Goal: Information Seeking & Learning: Learn about a topic

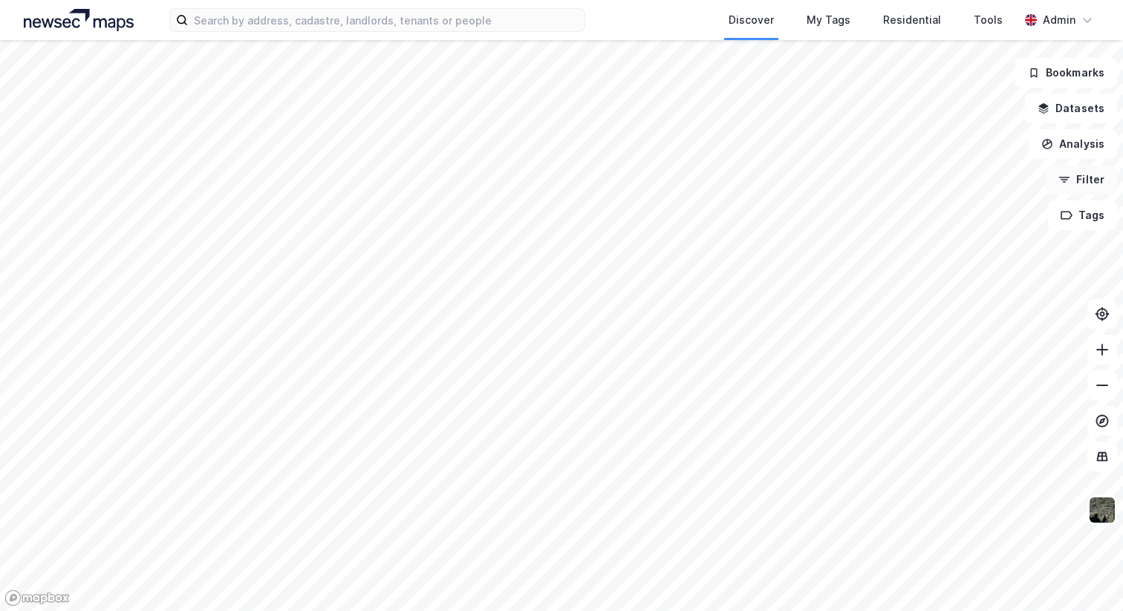
click at [1072, 172] on button "Filter" at bounding box center [1081, 180] width 71 height 30
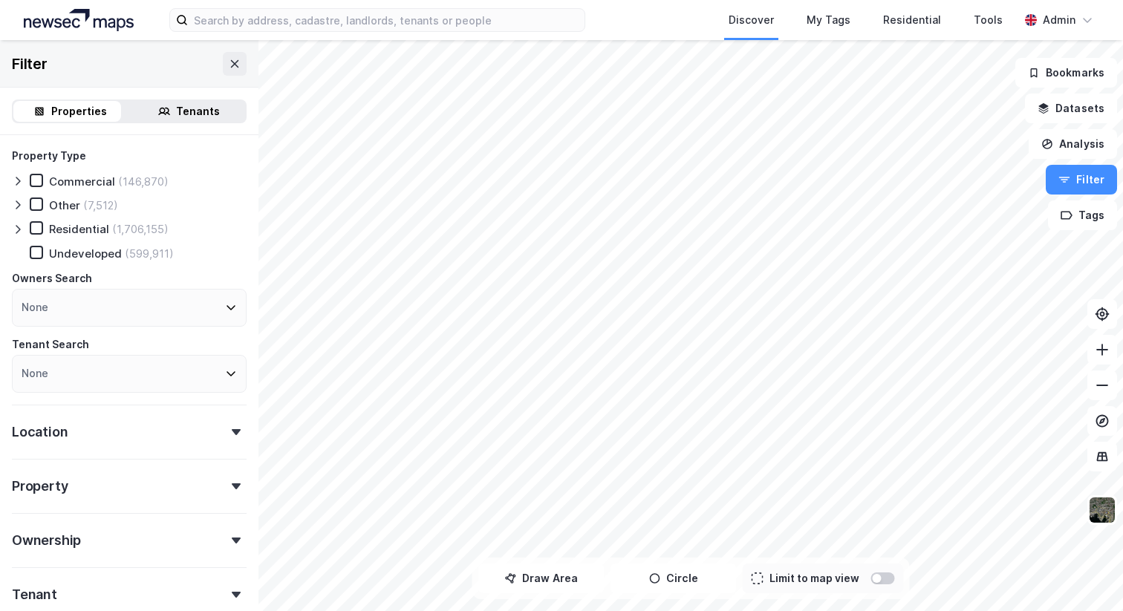
click at [89, 304] on div "None" at bounding box center [129, 308] width 235 height 38
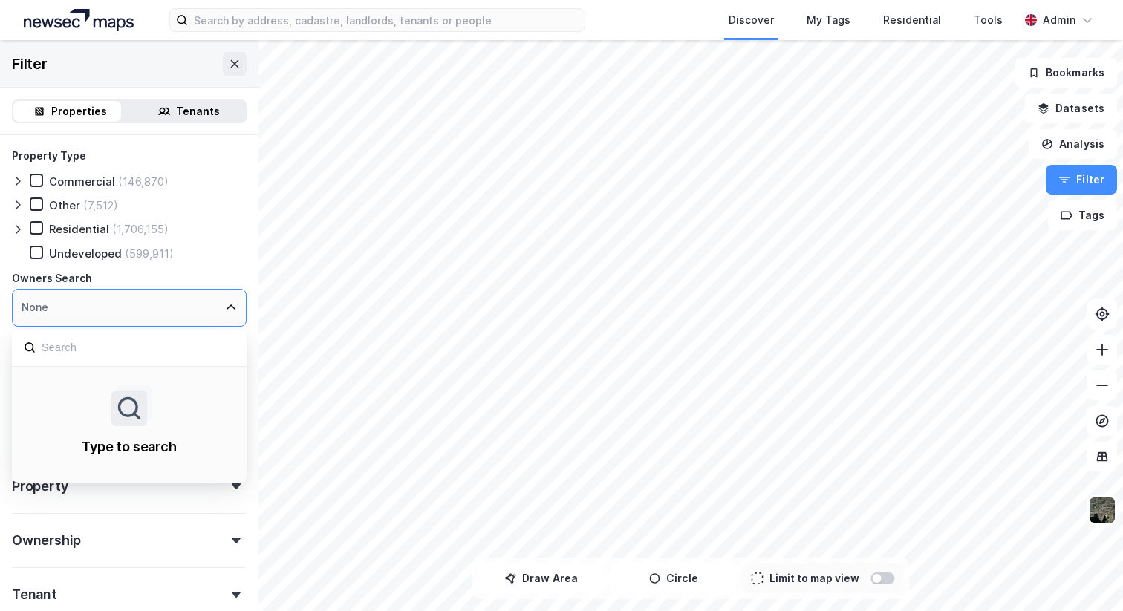
click at [89, 304] on div "None" at bounding box center [129, 308] width 235 height 38
click at [222, 275] on div "Owners Search" at bounding box center [129, 279] width 235 height 18
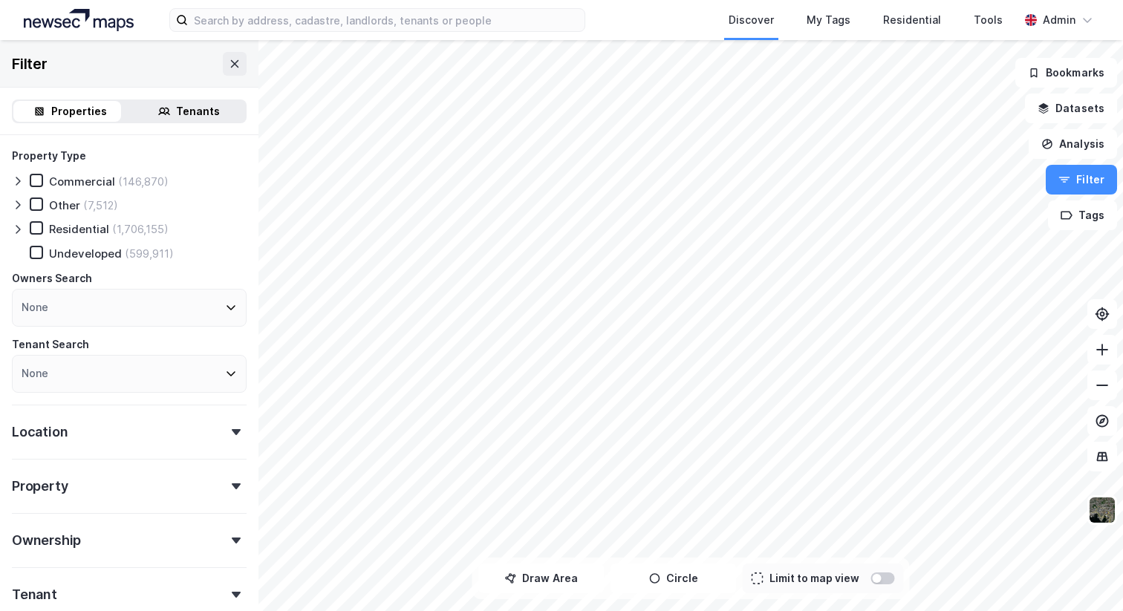
click at [182, 117] on div "Tenants" at bounding box center [198, 111] width 44 height 18
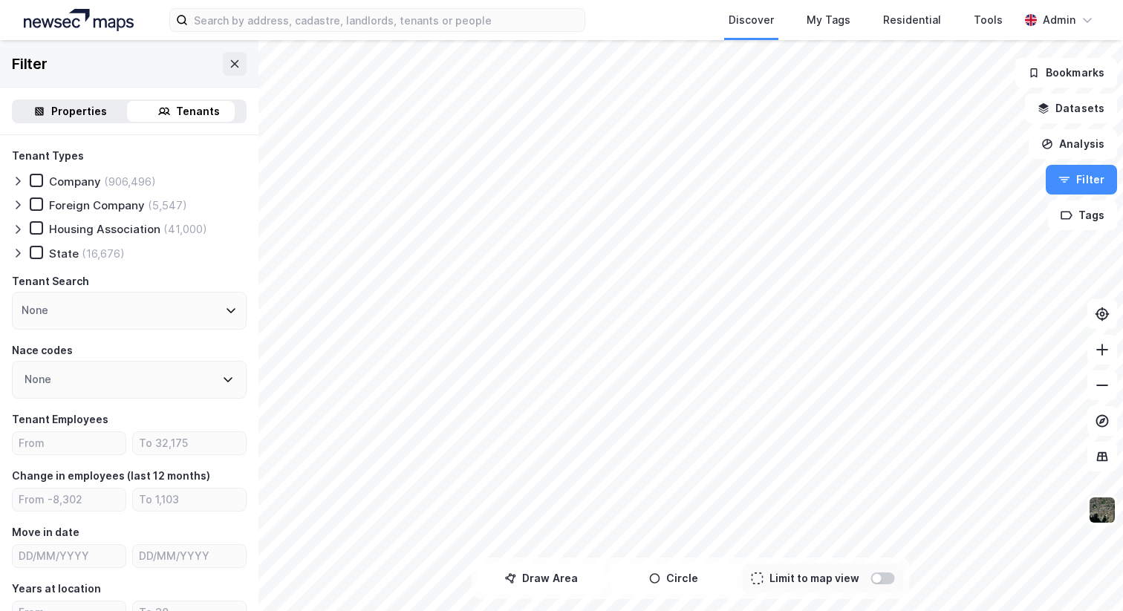
click at [76, 105] on div "Properties" at bounding box center [79, 111] width 56 height 18
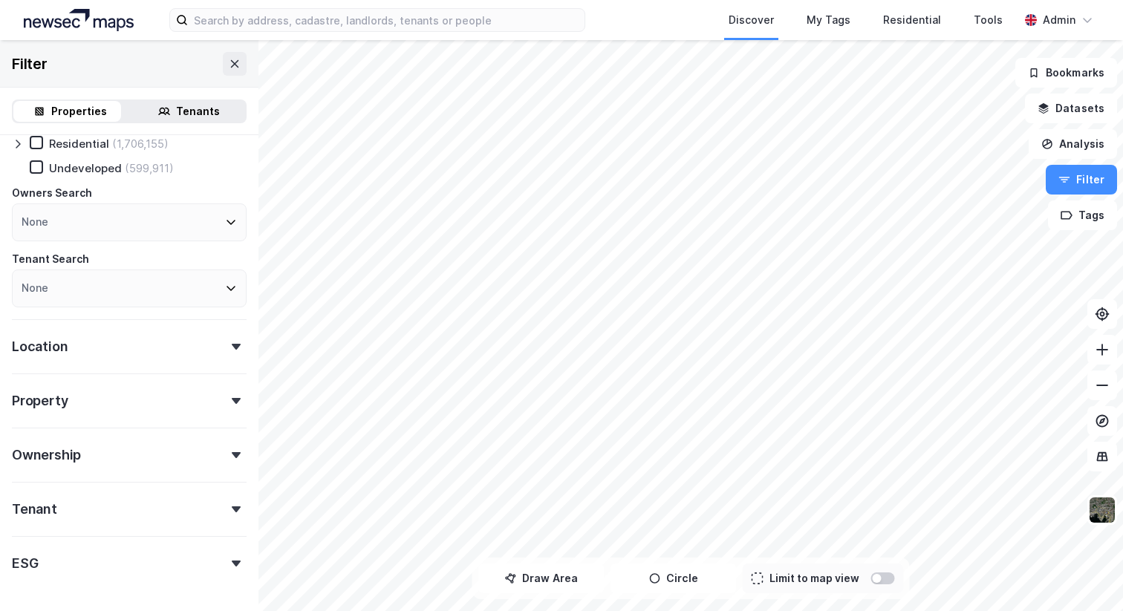
scroll to position [138, 0]
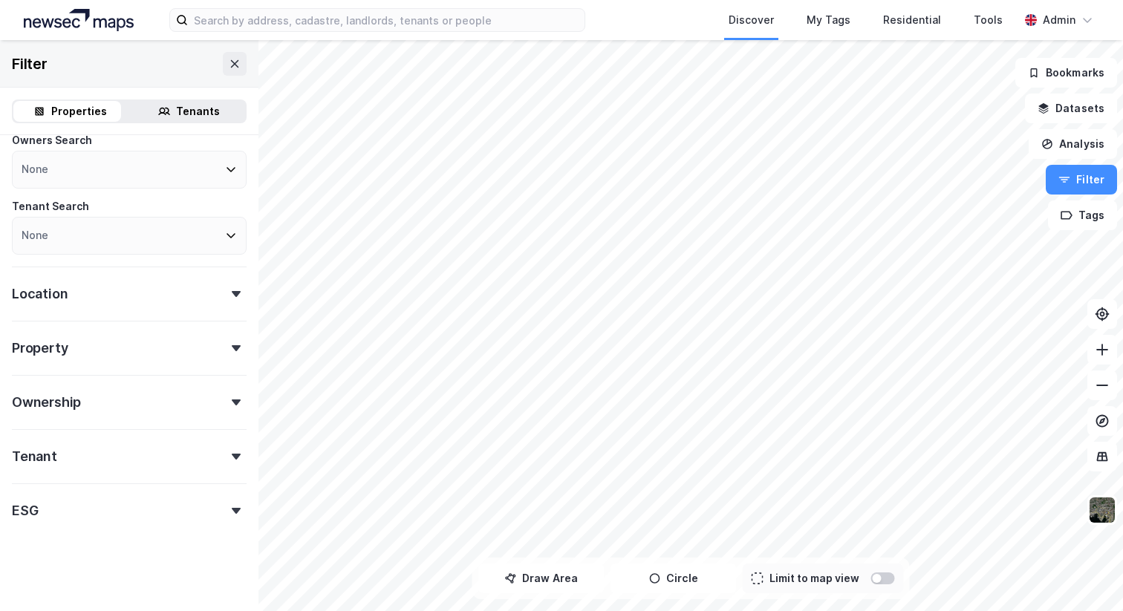
click at [114, 411] on div "Ownership" at bounding box center [129, 396] width 235 height 42
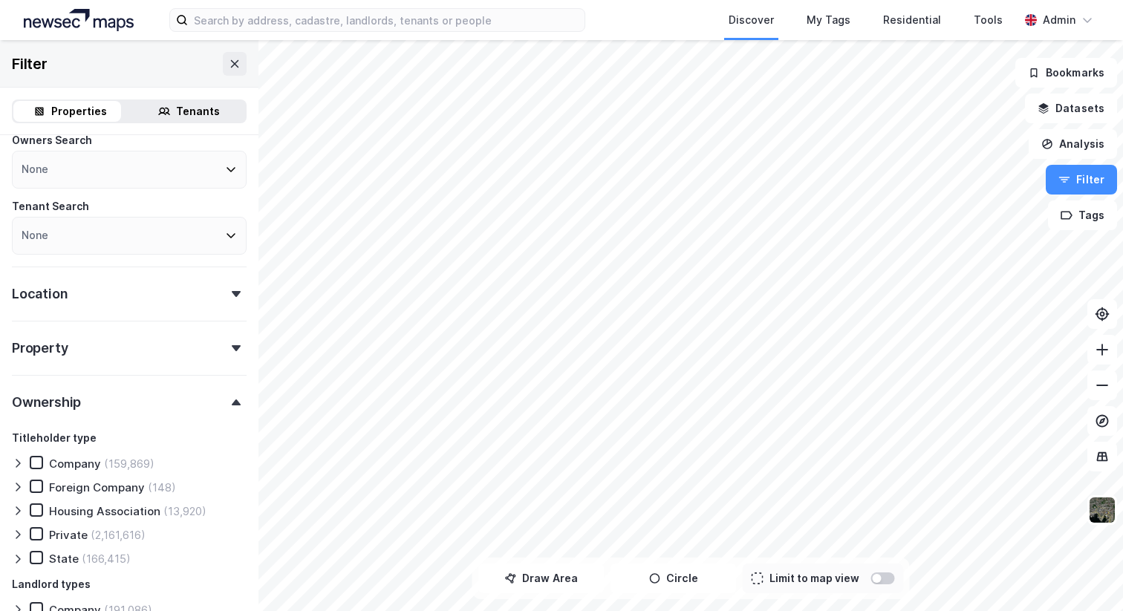
click at [114, 411] on div "Ownership" at bounding box center [129, 396] width 235 height 42
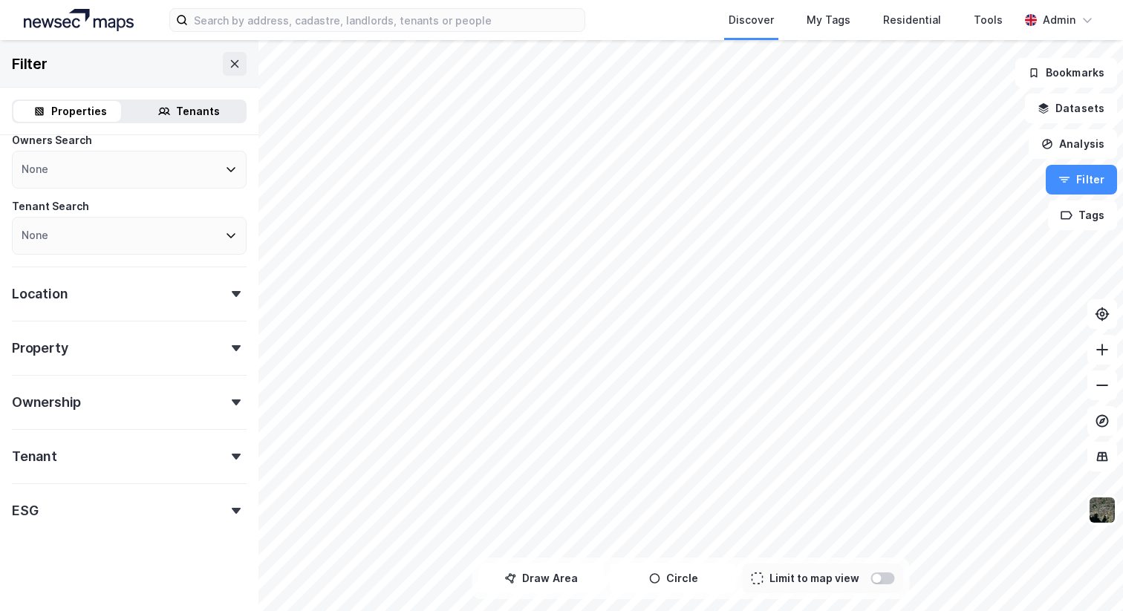
click at [111, 457] on div "Tenant" at bounding box center [129, 450] width 235 height 42
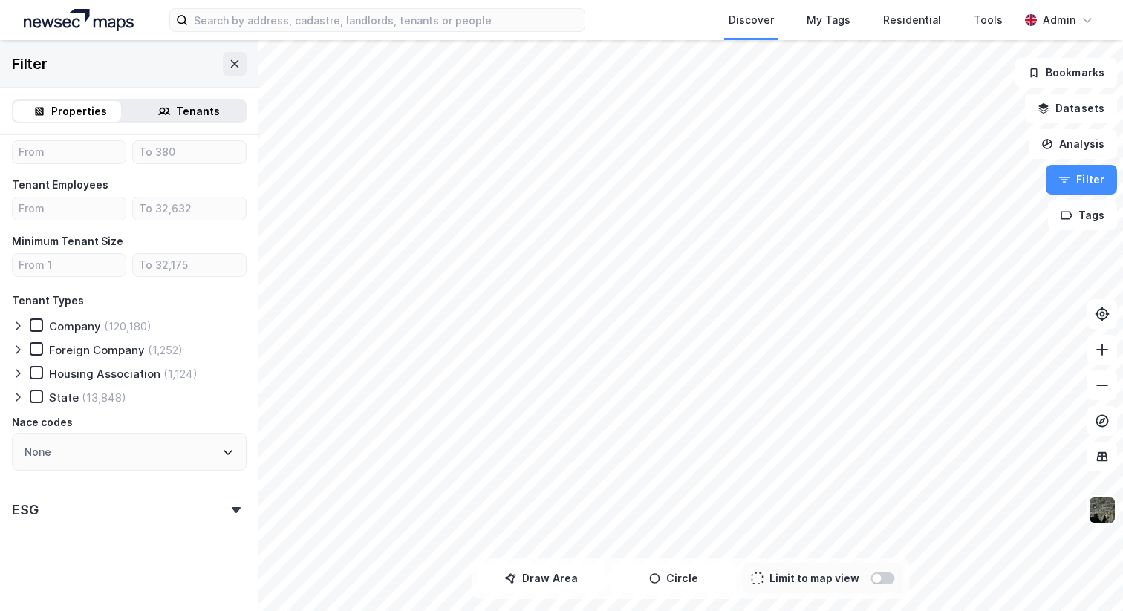
scroll to position [498, 0]
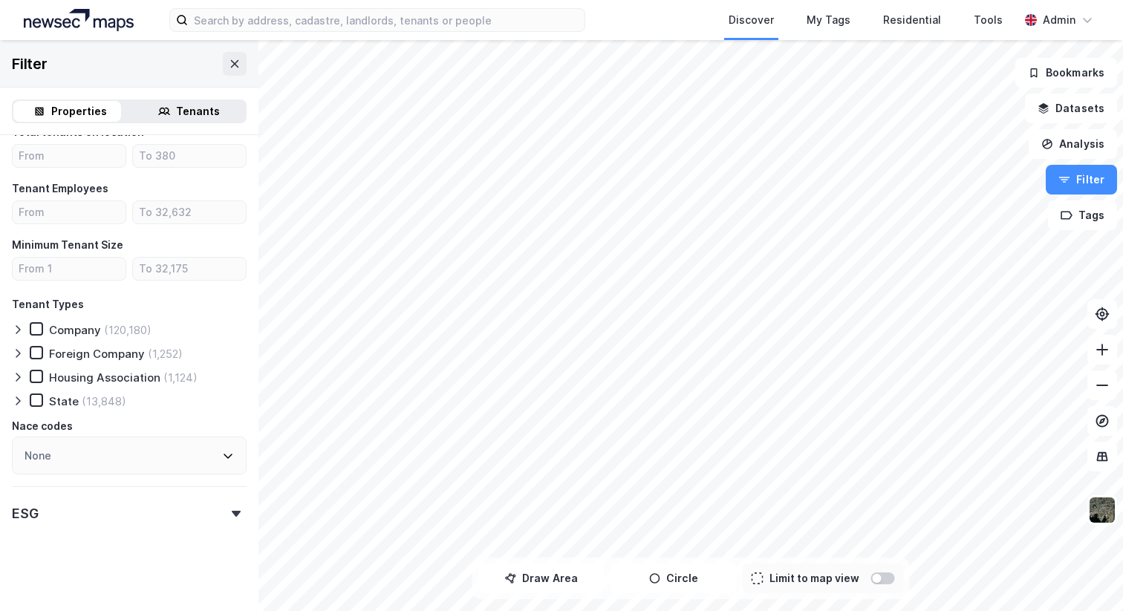
click at [81, 509] on div "ESG" at bounding box center [129, 507] width 235 height 42
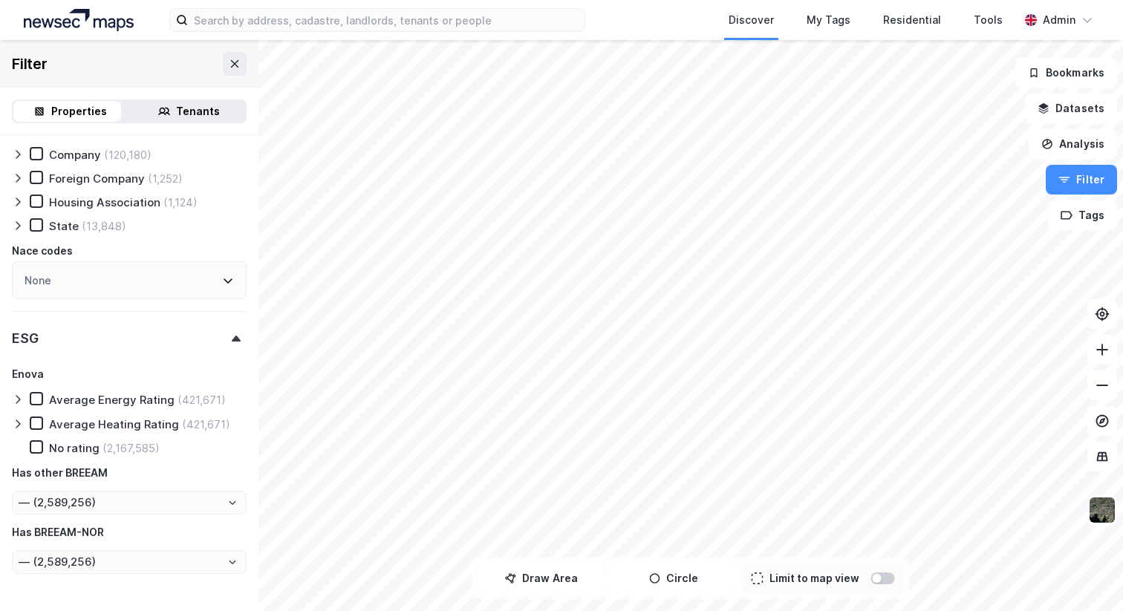
scroll to position [723, 0]
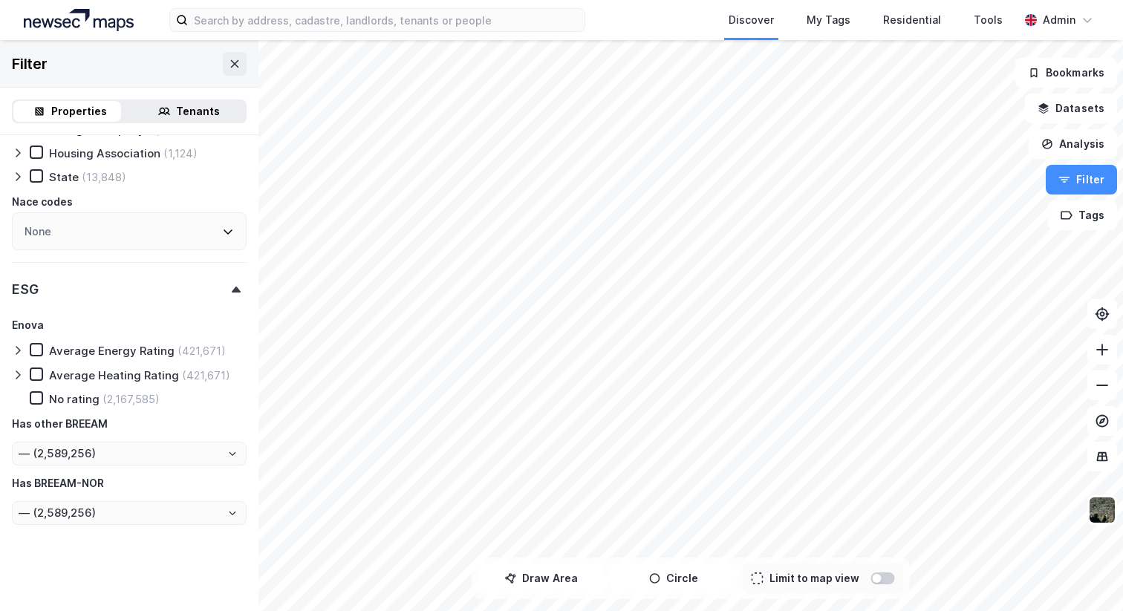
click at [122, 286] on div "ESG" at bounding box center [129, 283] width 235 height 42
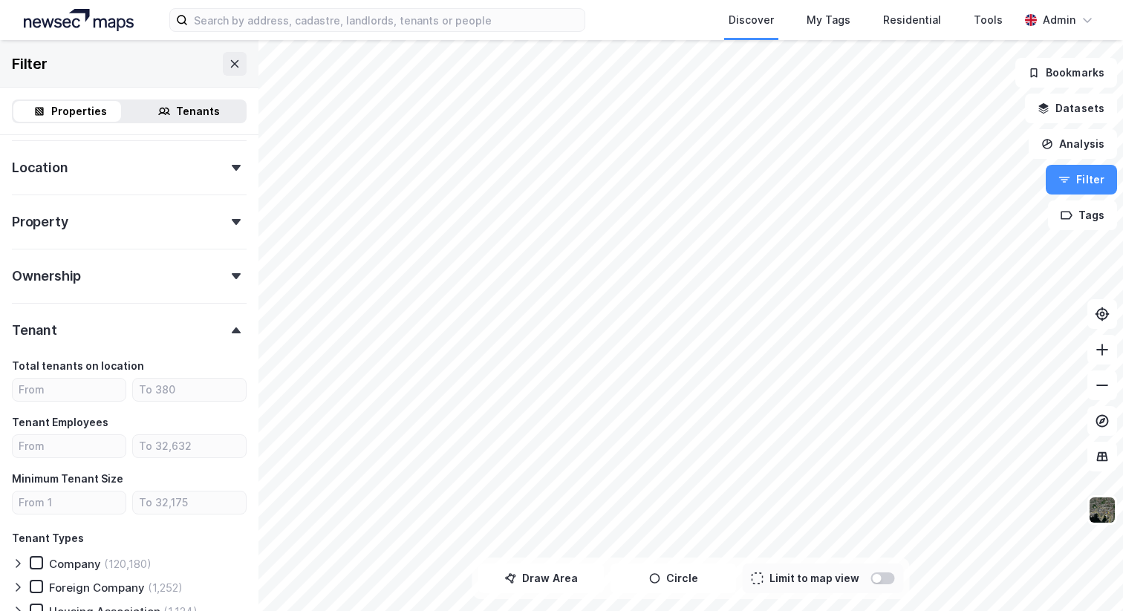
scroll to position [253, 0]
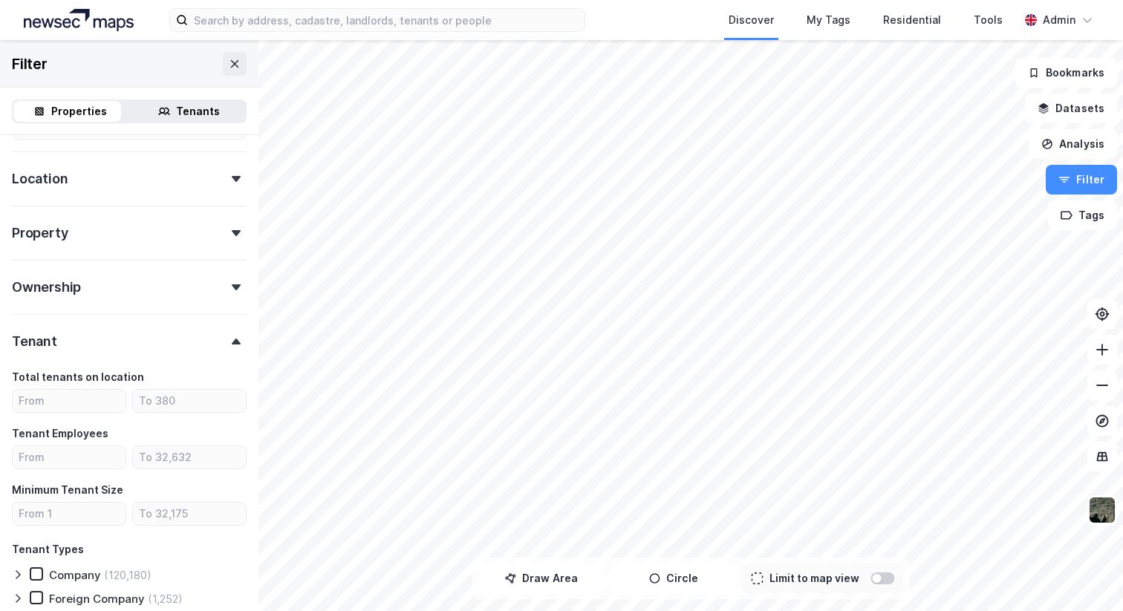
click at [122, 286] on div "Ownership" at bounding box center [129, 281] width 235 height 42
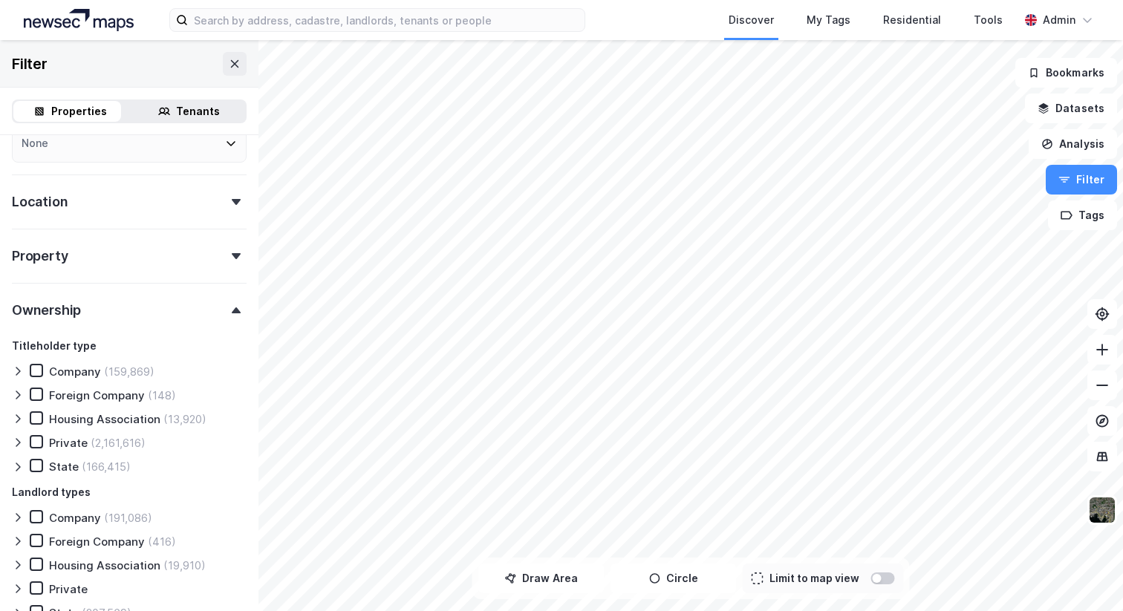
scroll to position [224, 0]
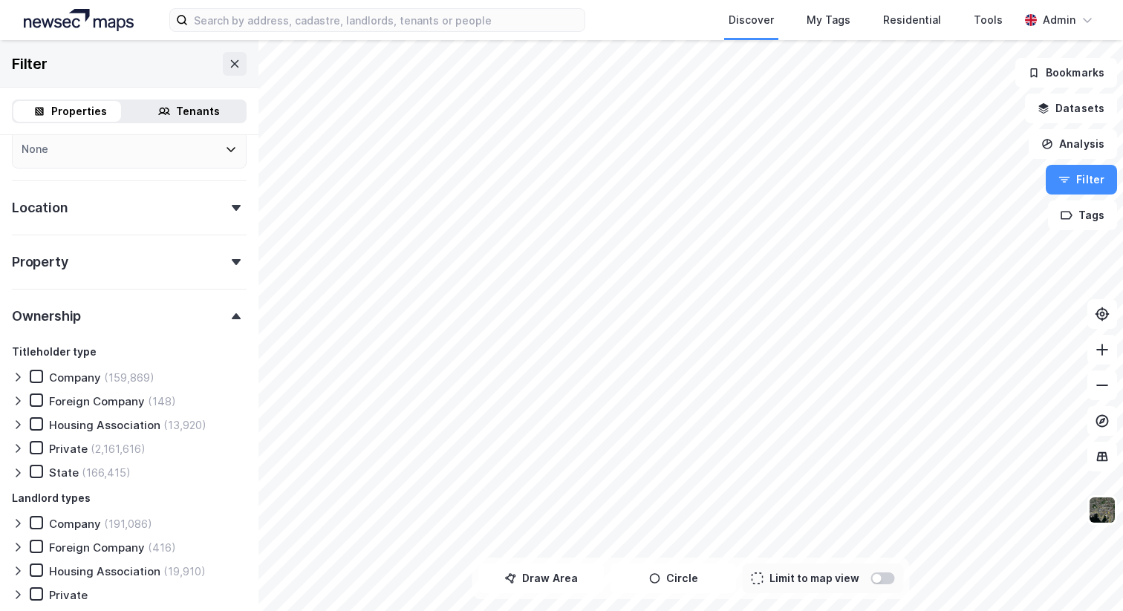
click at [111, 238] on div "Property" at bounding box center [129, 256] width 235 height 42
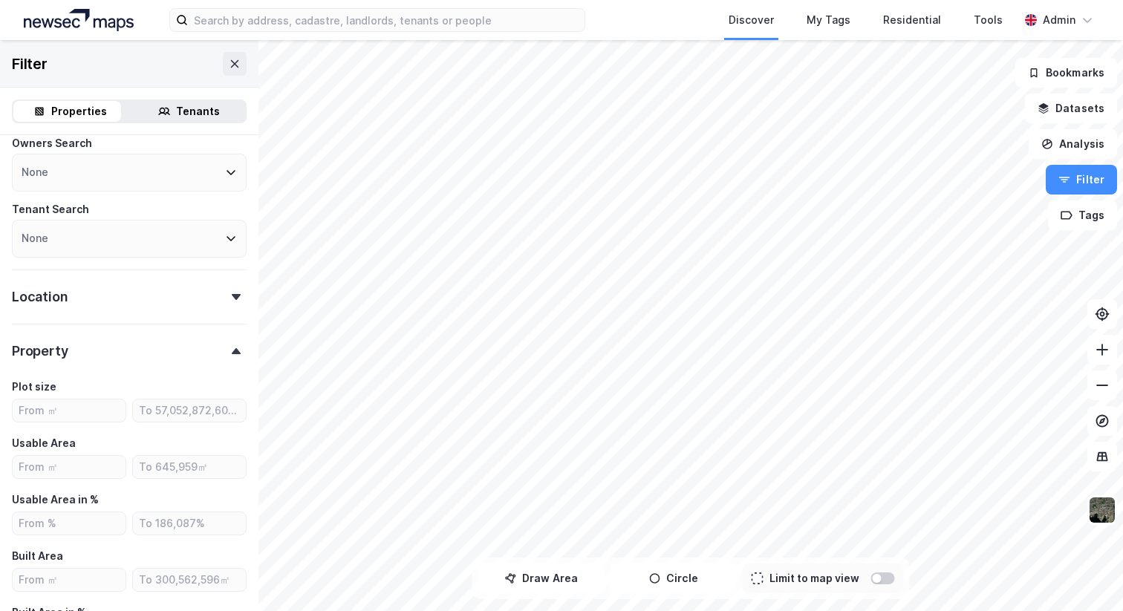
scroll to position [92, 0]
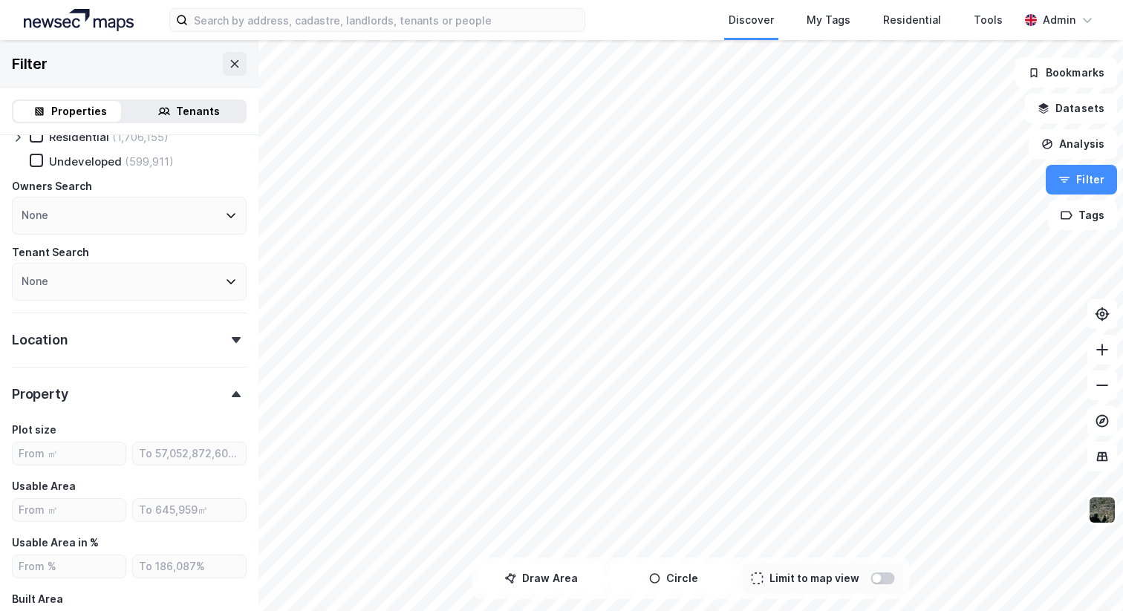
click at [77, 330] on div "Location" at bounding box center [129, 334] width 235 height 42
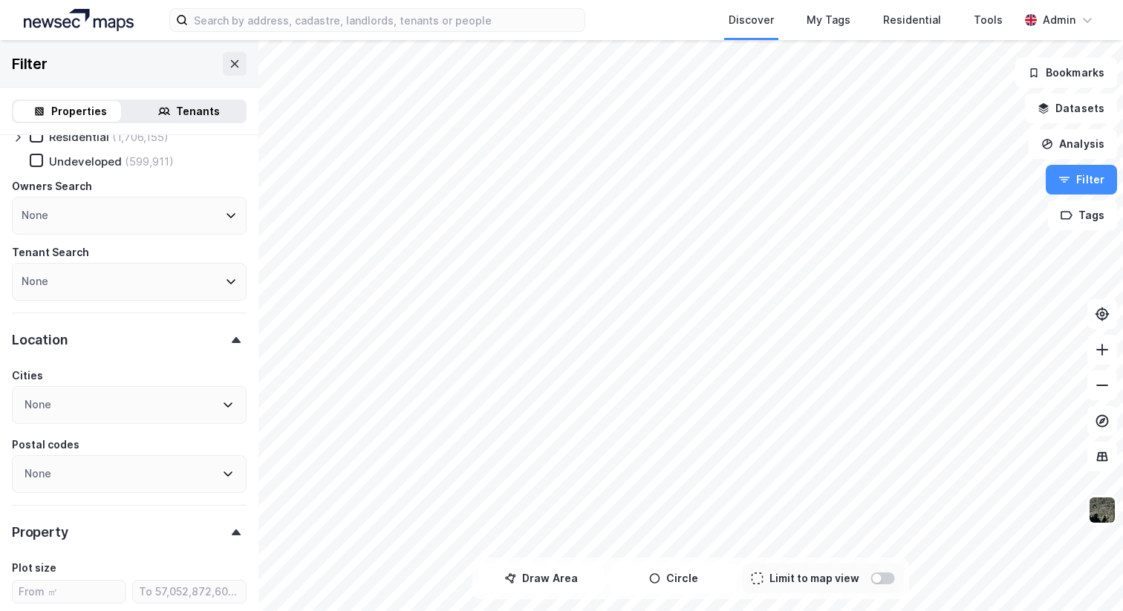
click at [76, 398] on div "None" at bounding box center [129, 405] width 235 height 38
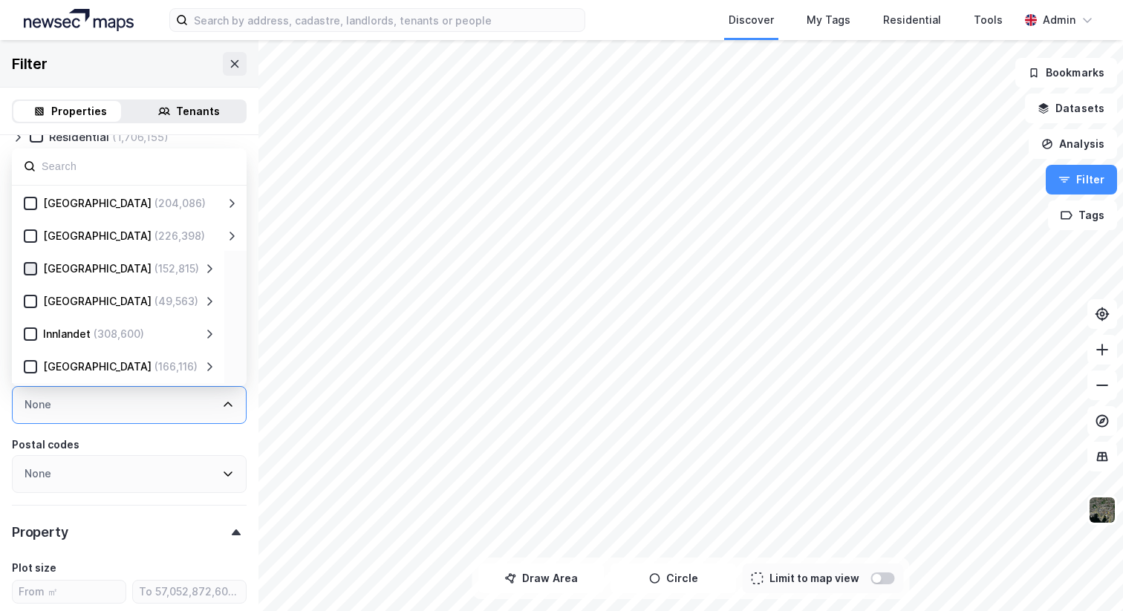
scroll to position [0, 0]
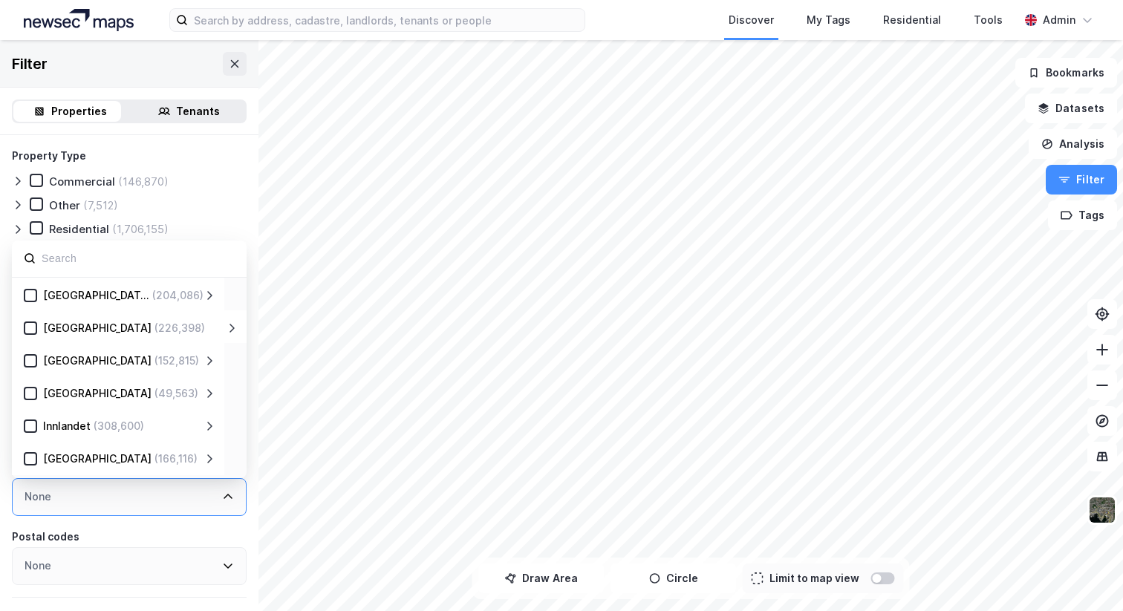
click at [223, 166] on div "Property Type Commercial (146,870) Other (7,512) Residential (1,706,155) Undeve…" at bounding box center [129, 270] width 235 height 246
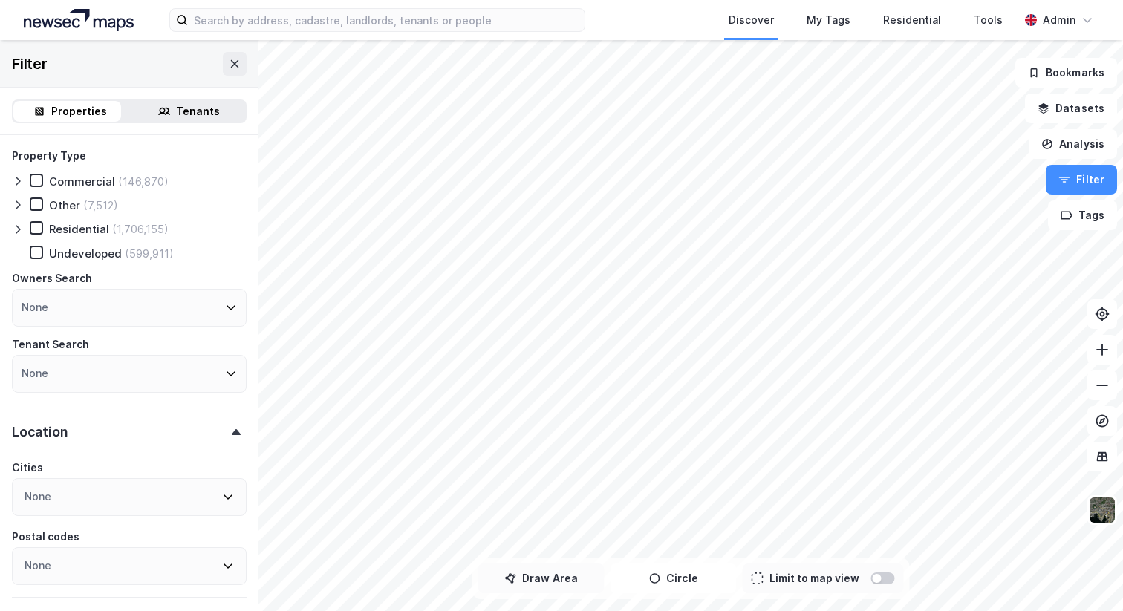
click at [538, 575] on button "Draw Area" at bounding box center [541, 579] width 126 height 30
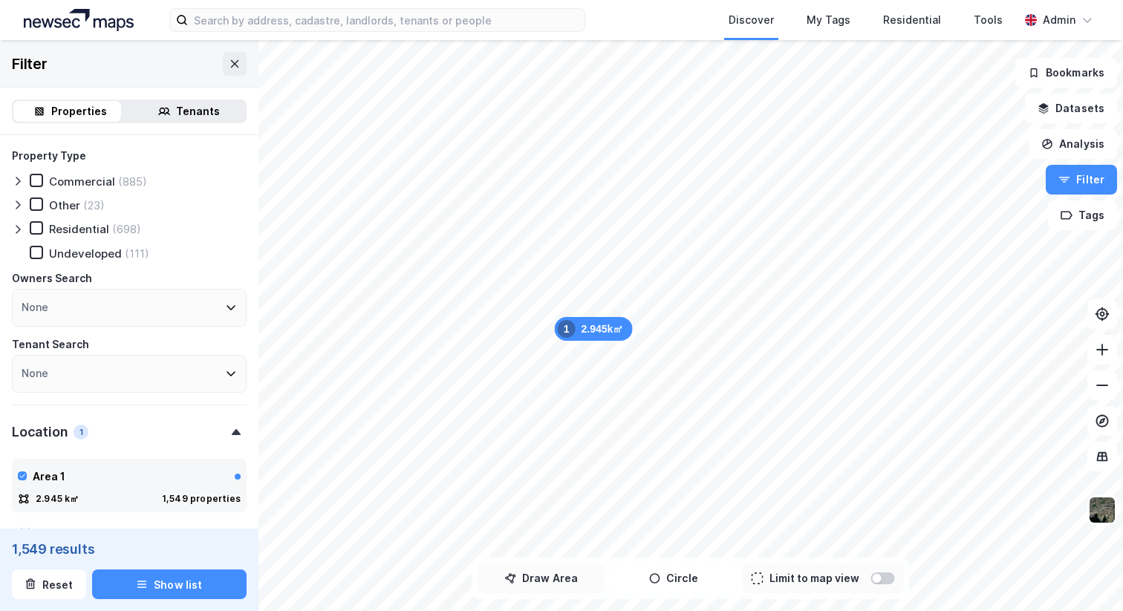
click at [555, 581] on button "Draw Area" at bounding box center [541, 579] width 126 height 30
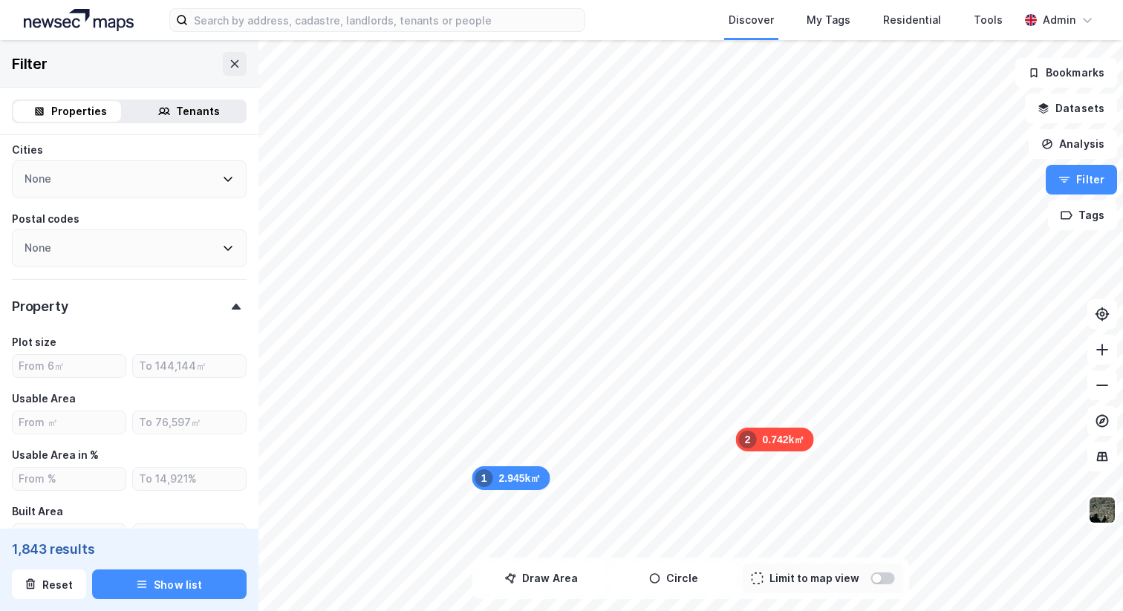
scroll to position [509, 0]
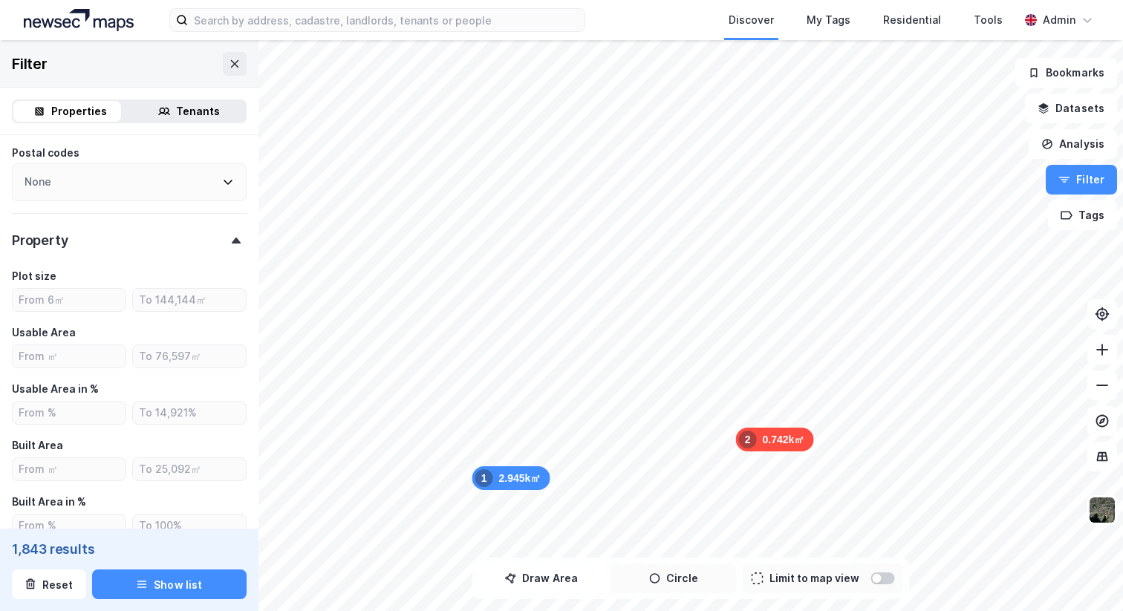
click at [674, 575] on button "Circle" at bounding box center [673, 579] width 126 height 30
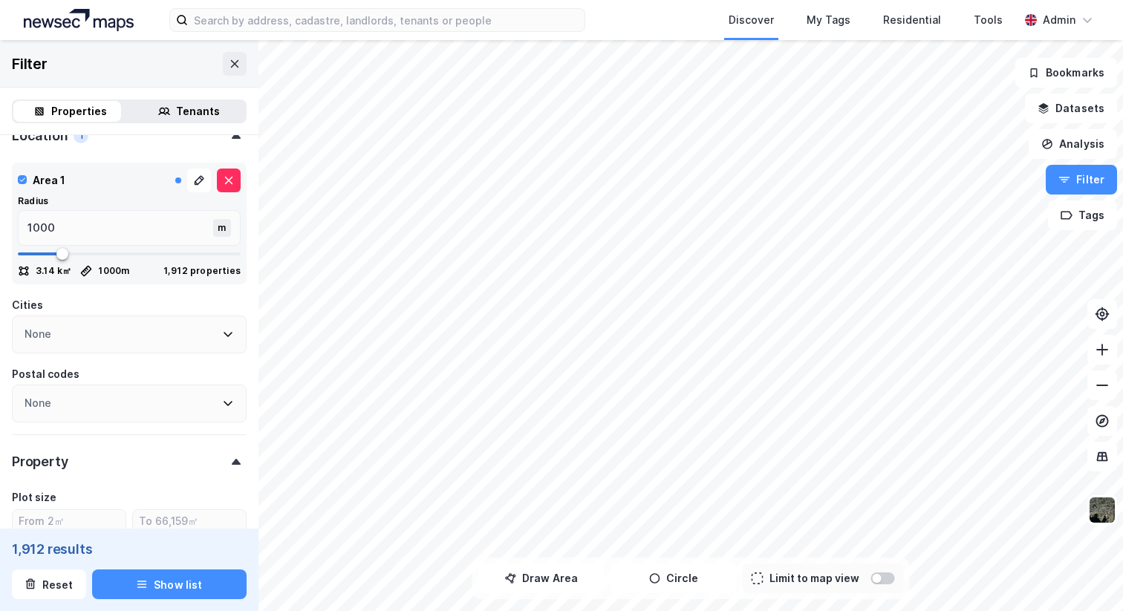
scroll to position [288, 0]
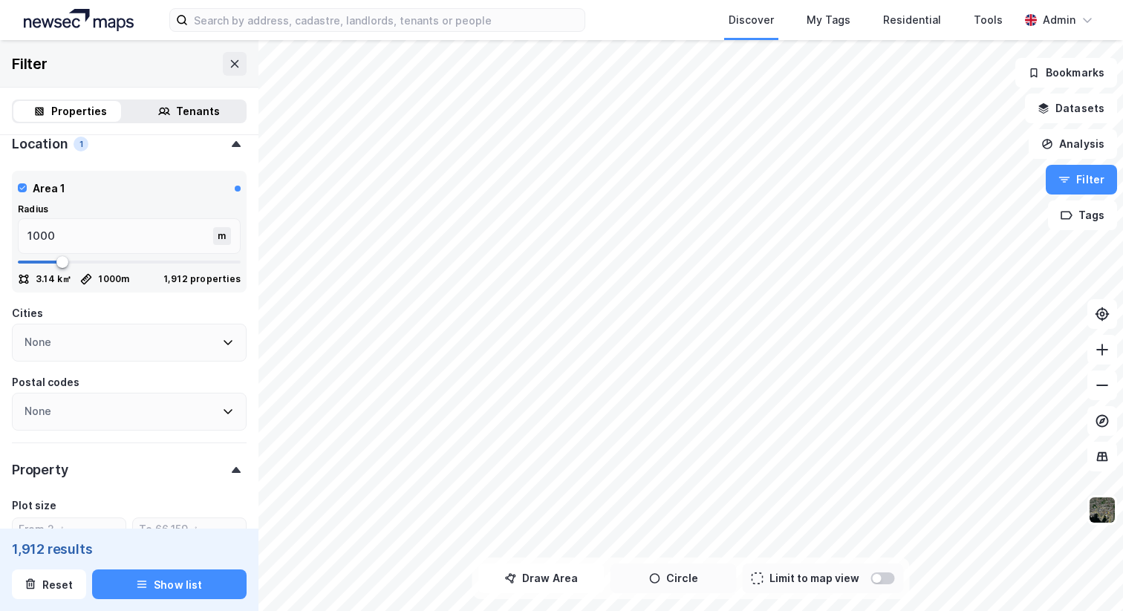
click at [691, 573] on button "Circle" at bounding box center [673, 579] width 126 height 30
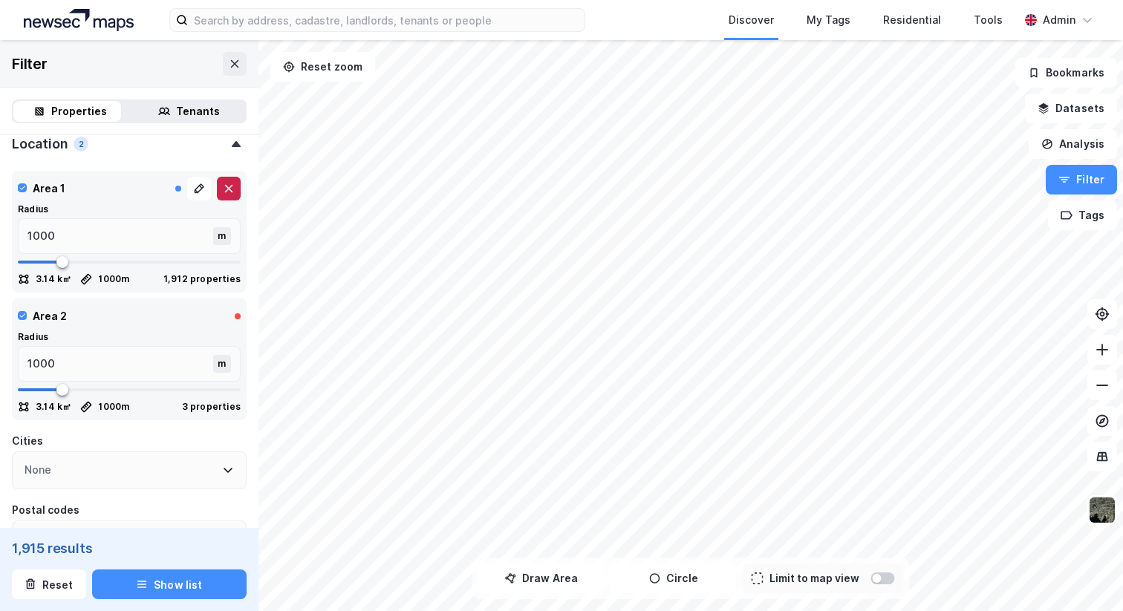
click at [225, 185] on icon at bounding box center [229, 189] width 8 height 8
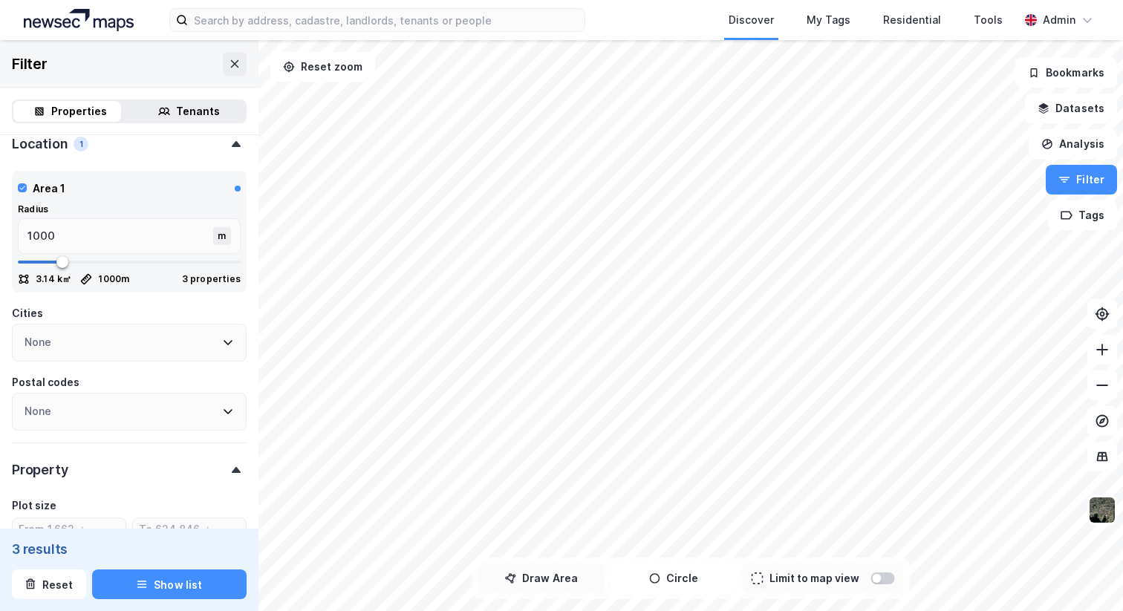
click at [539, 581] on button "Draw Area" at bounding box center [541, 579] width 126 height 30
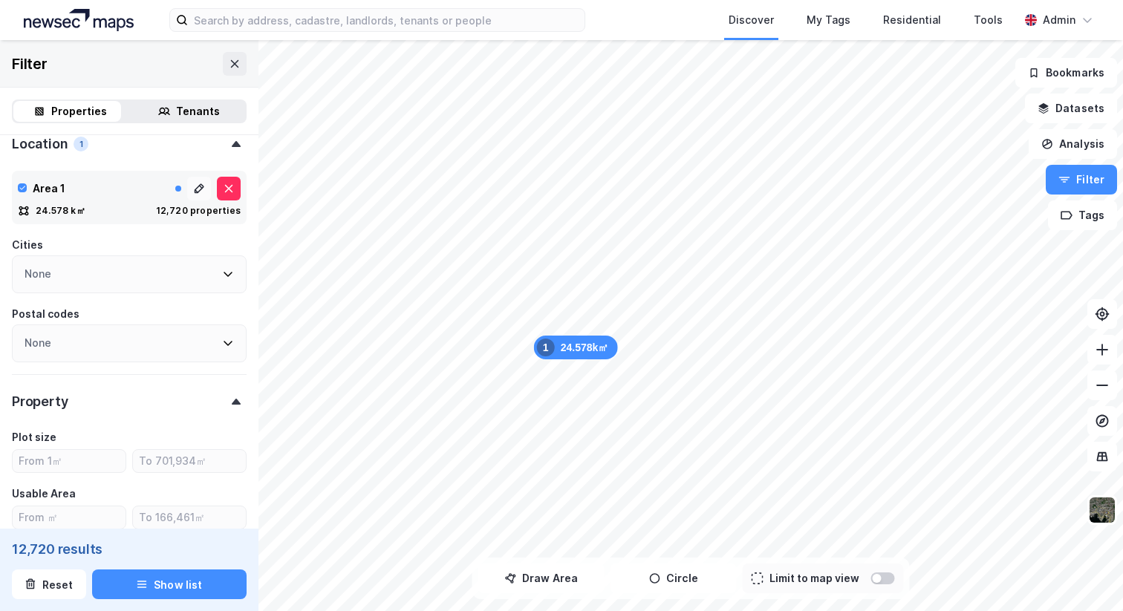
click at [193, 188] on icon at bounding box center [199, 189] width 12 height 12
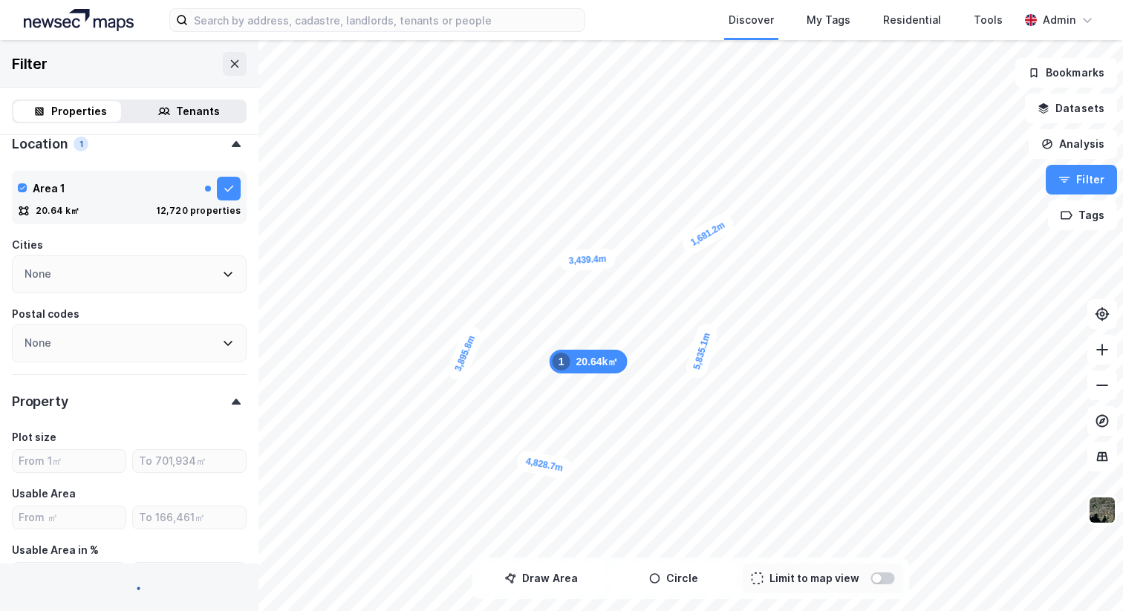
type input "Include (10,658)"
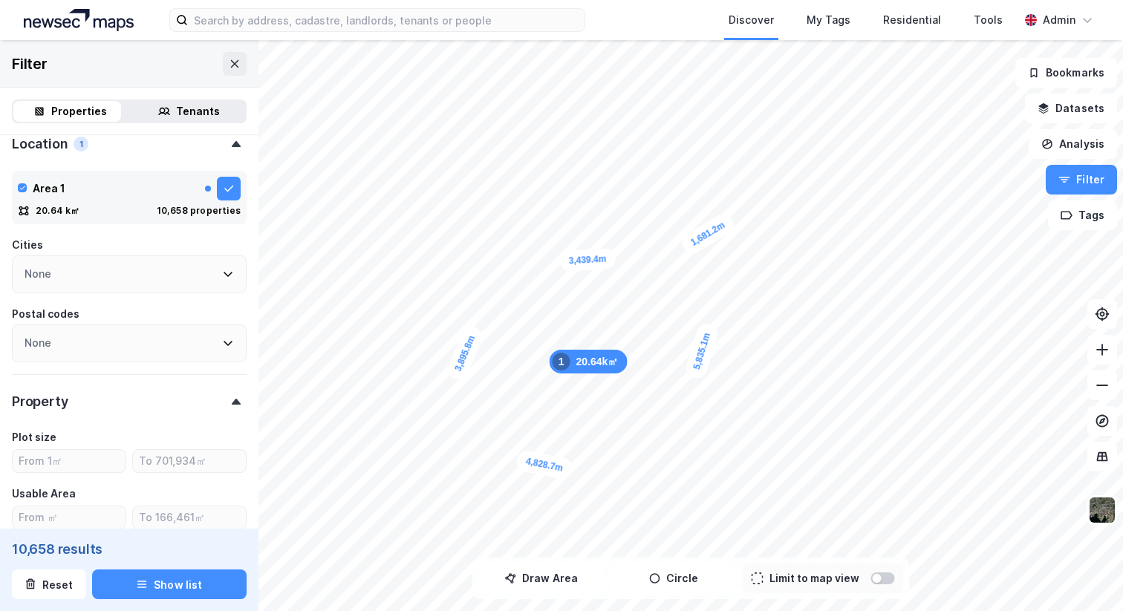
click at [111, 278] on div "None" at bounding box center [129, 274] width 235 height 38
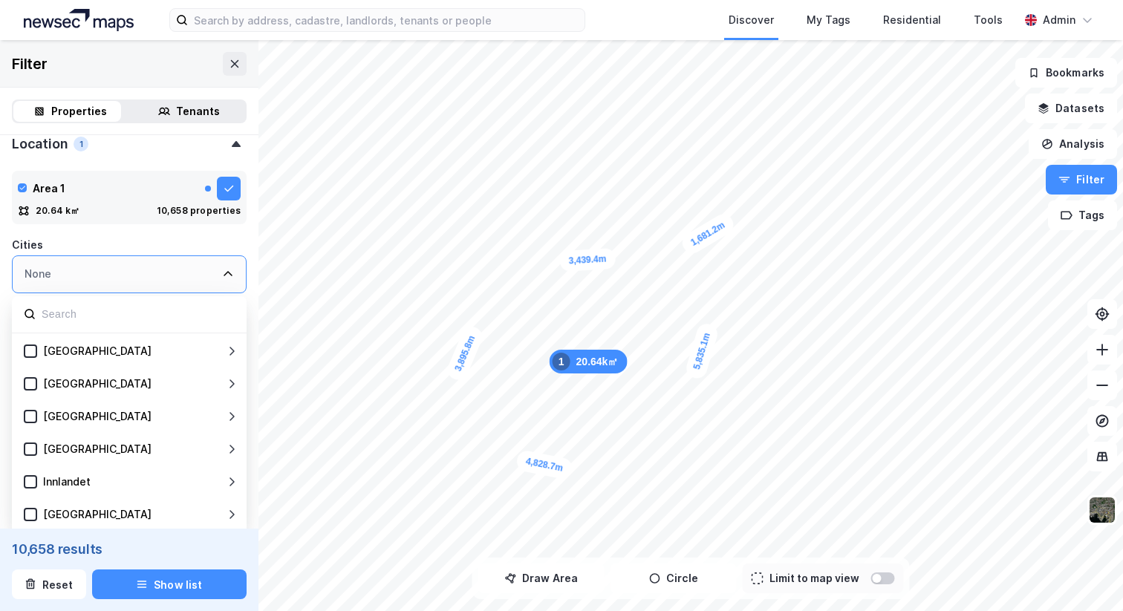
click at [88, 240] on div "Cities" at bounding box center [129, 245] width 235 height 18
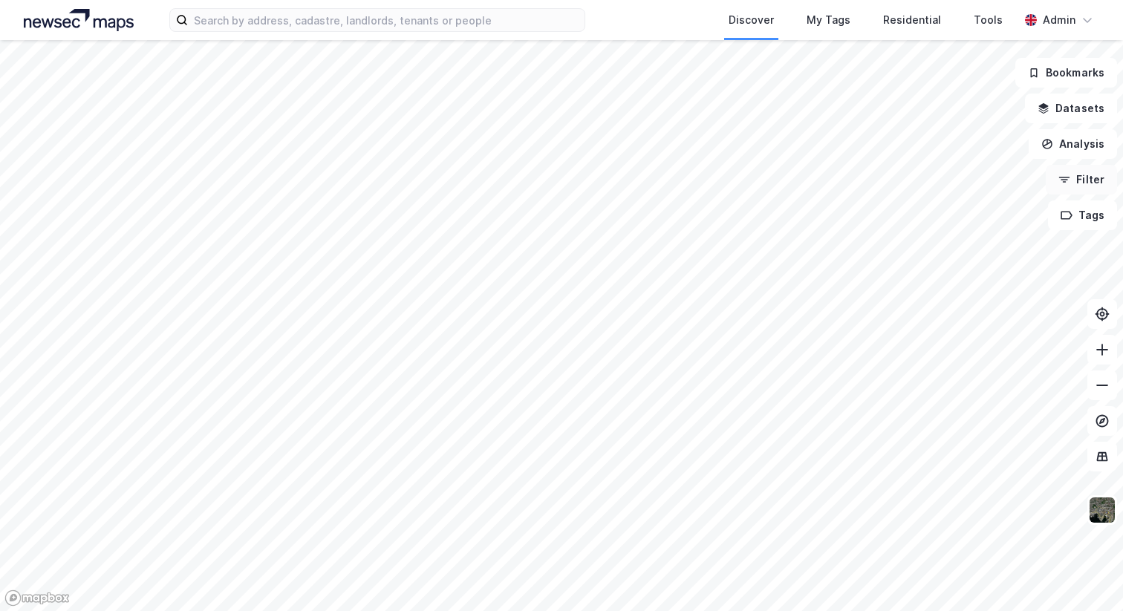
click at [1087, 184] on button "Filter" at bounding box center [1081, 180] width 71 height 30
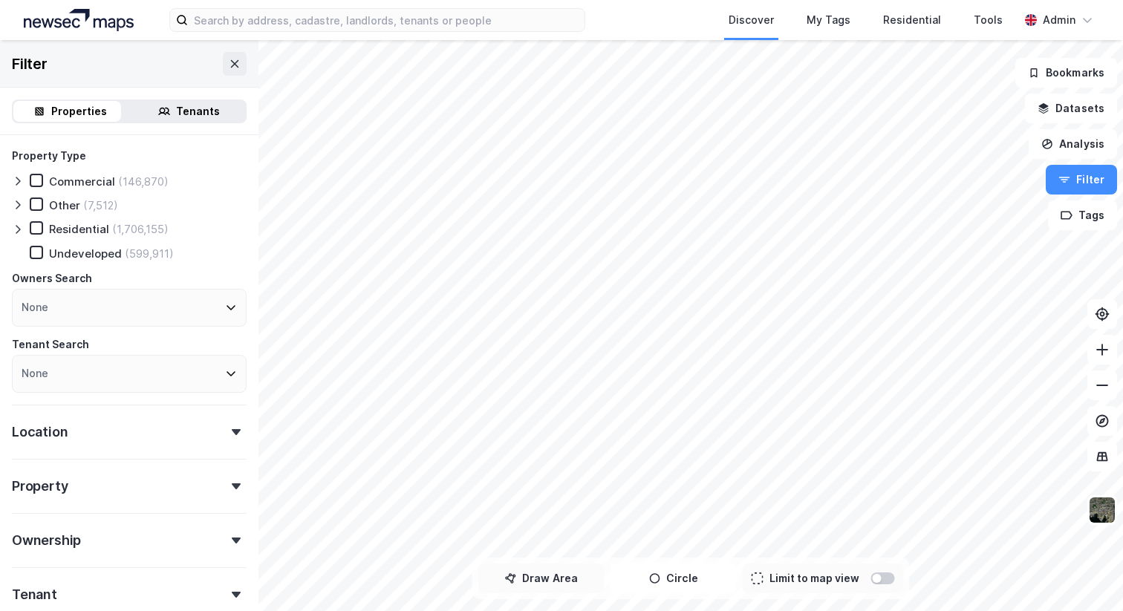
click at [569, 571] on button "Draw Area" at bounding box center [541, 579] width 126 height 30
click at [563, 570] on button "Drawing on map" at bounding box center [541, 579] width 126 height 30
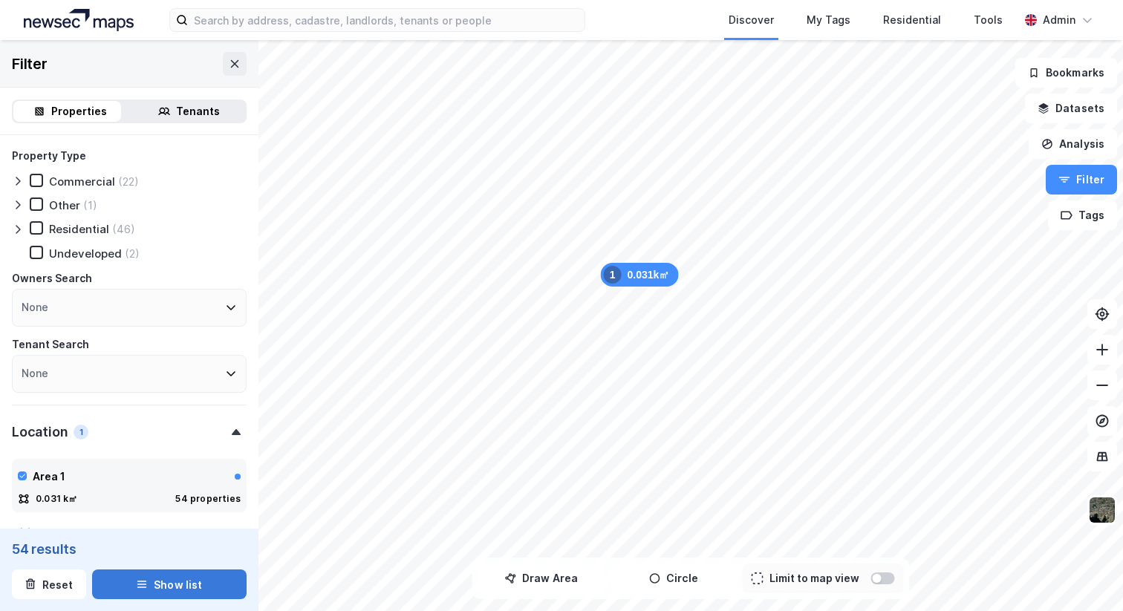
click at [200, 576] on button "Show list" at bounding box center [169, 585] width 155 height 30
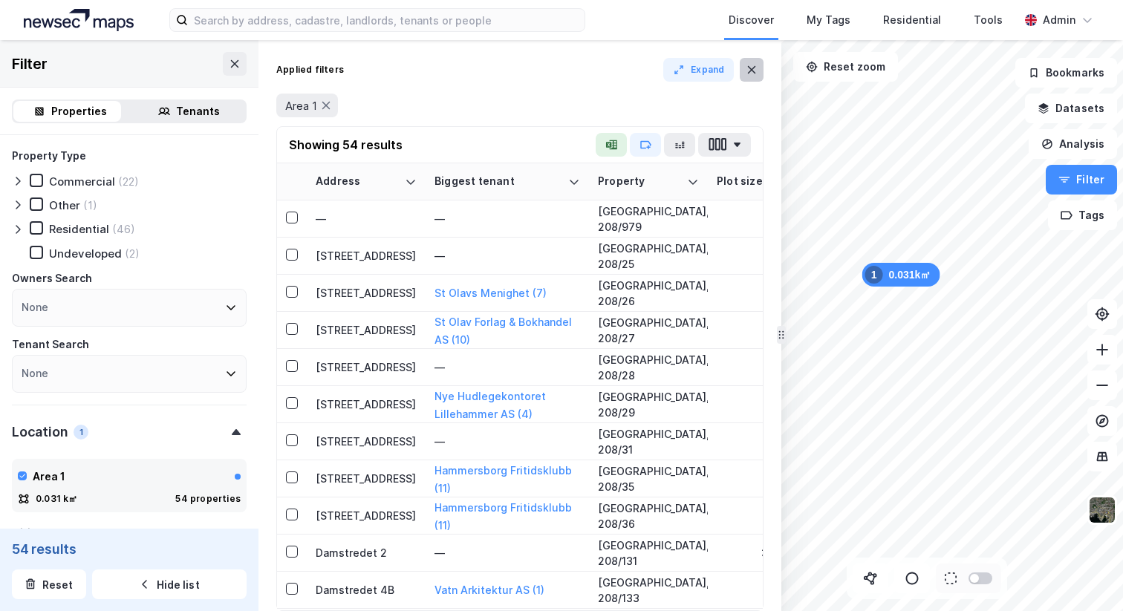
click at [746, 64] on icon at bounding box center [752, 70] width 12 height 12
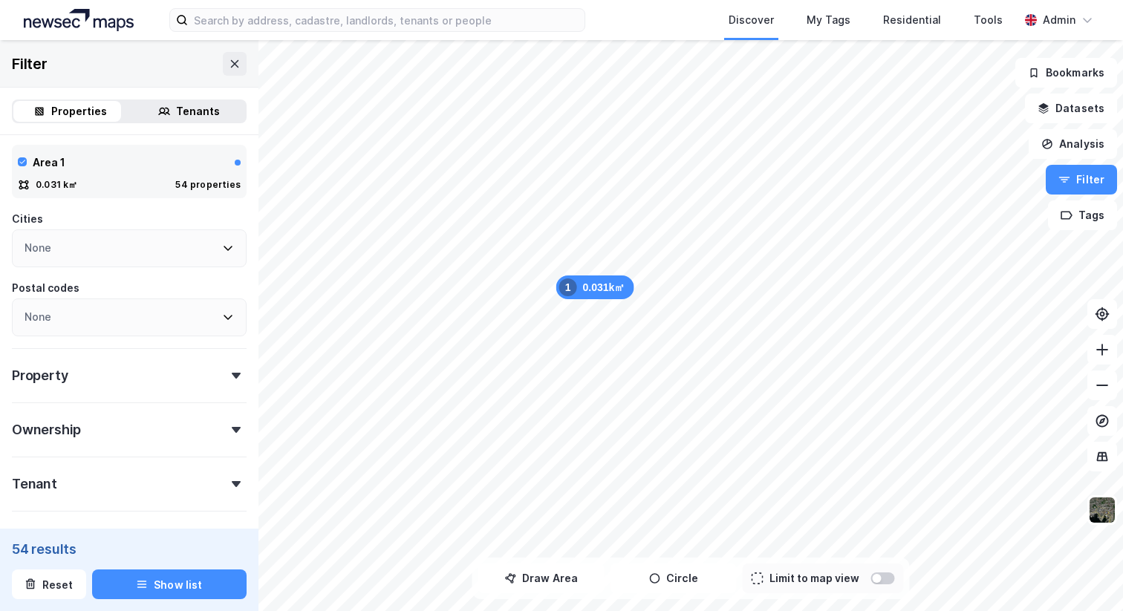
scroll to position [425, 0]
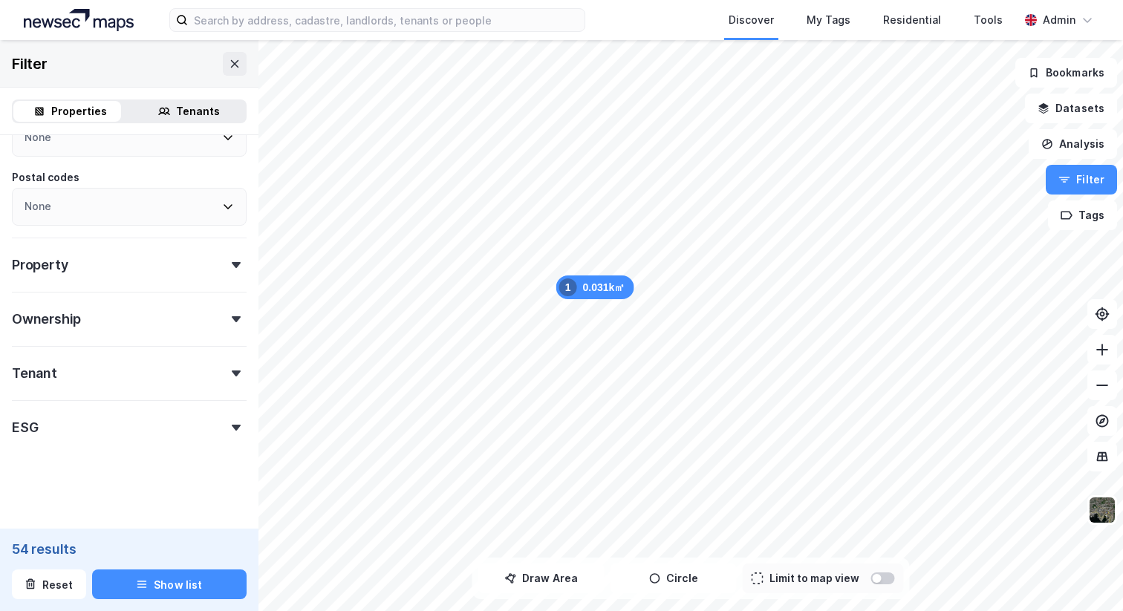
click at [55, 547] on div "54 results" at bounding box center [129, 549] width 235 height 18
click at [177, 573] on button "Show list" at bounding box center [169, 585] width 155 height 30
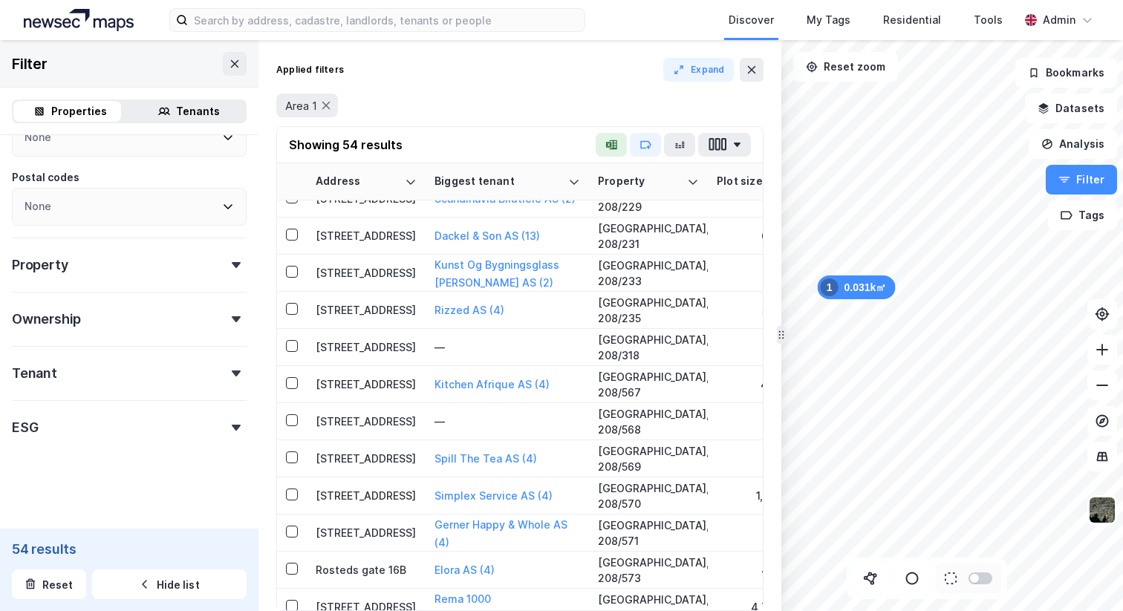
scroll to position [1606, 0]
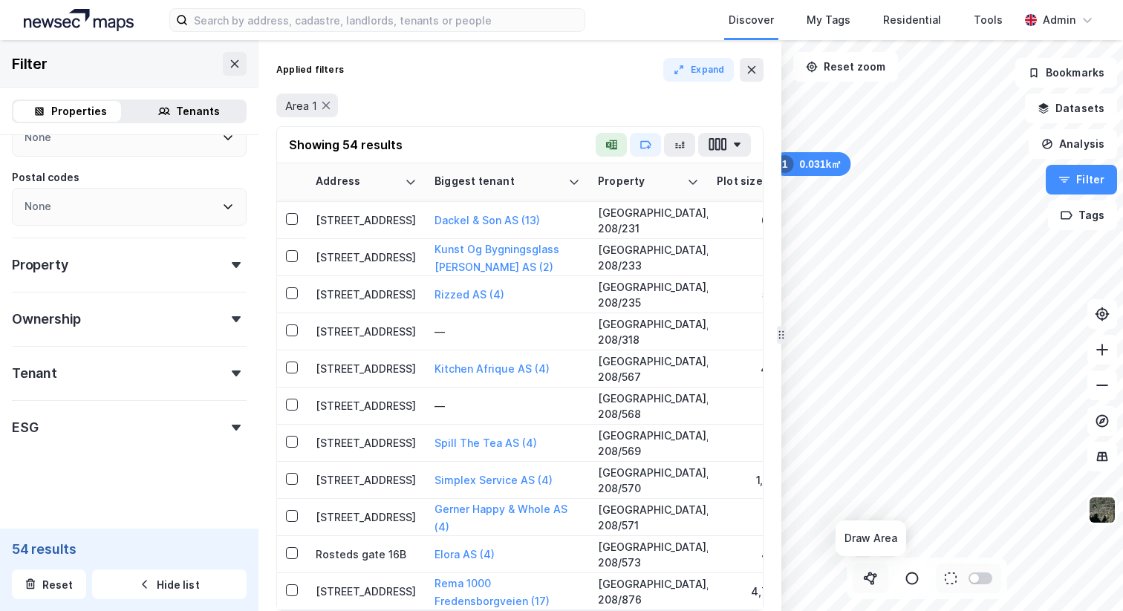
click at [868, 577] on icon at bounding box center [870, 578] width 15 height 15
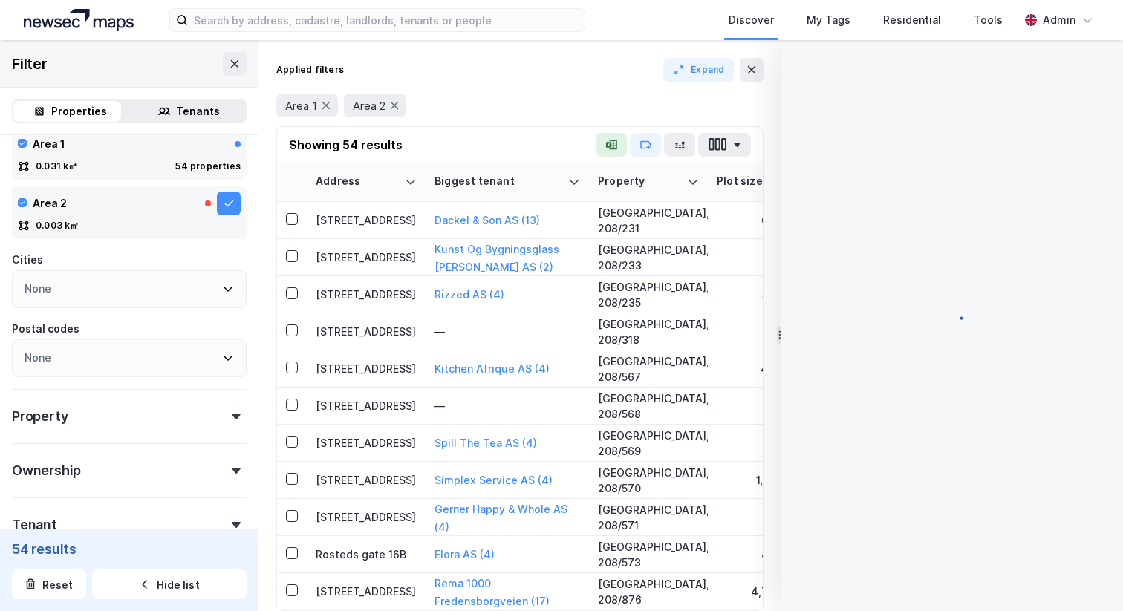
scroll to position [316, 0]
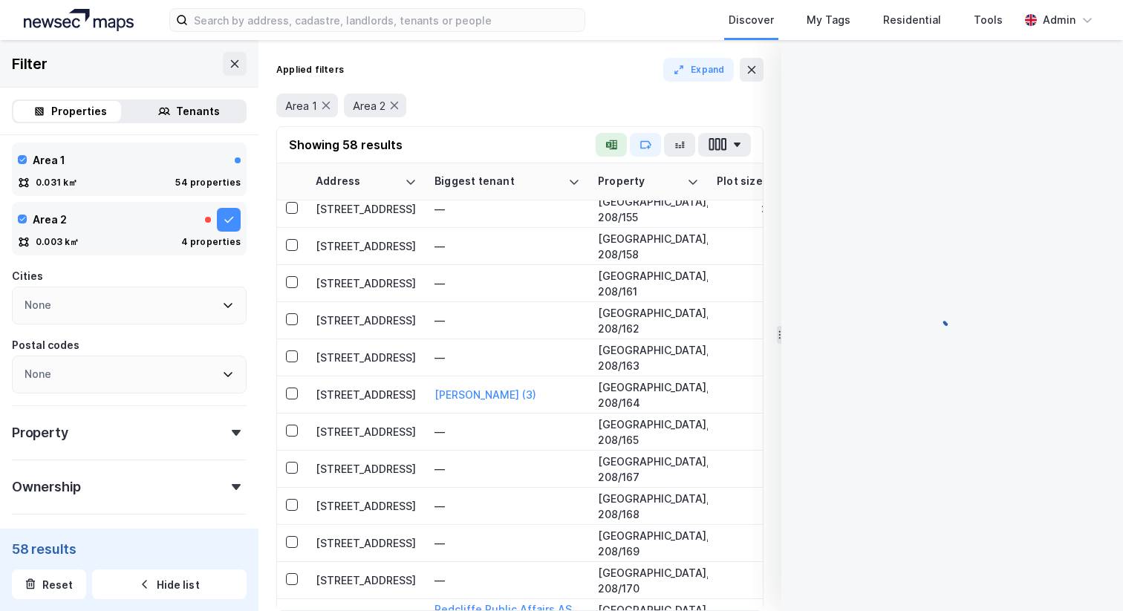
scroll to position [715, 0]
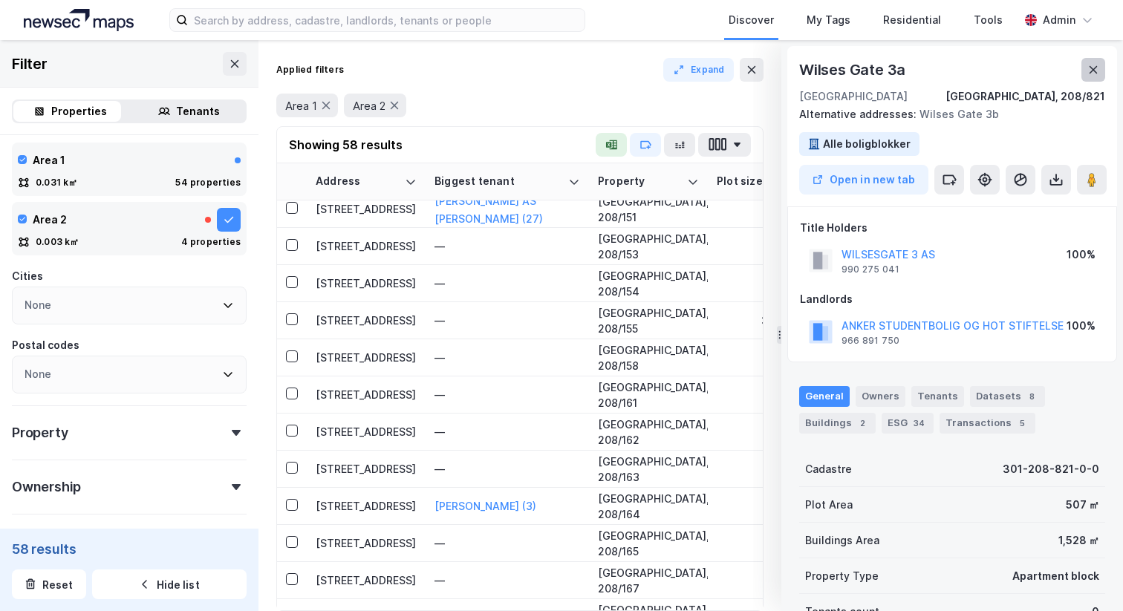
click at [1081, 68] on button at bounding box center [1093, 70] width 24 height 24
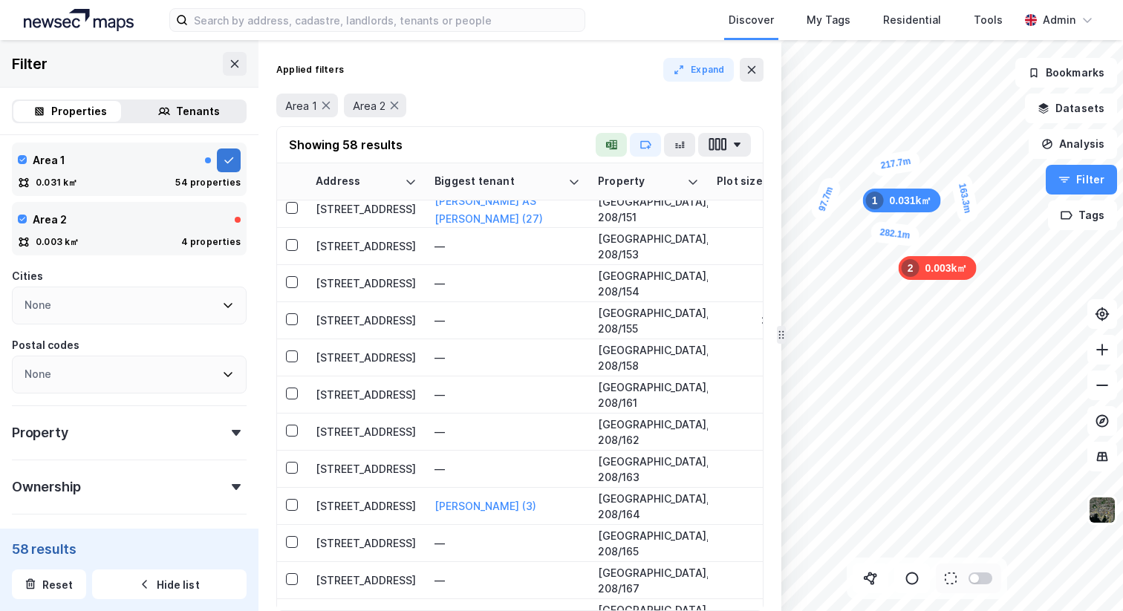
click at [223, 163] on icon at bounding box center [229, 160] width 12 height 12
click at [226, 159] on button at bounding box center [229, 161] width 24 height 24
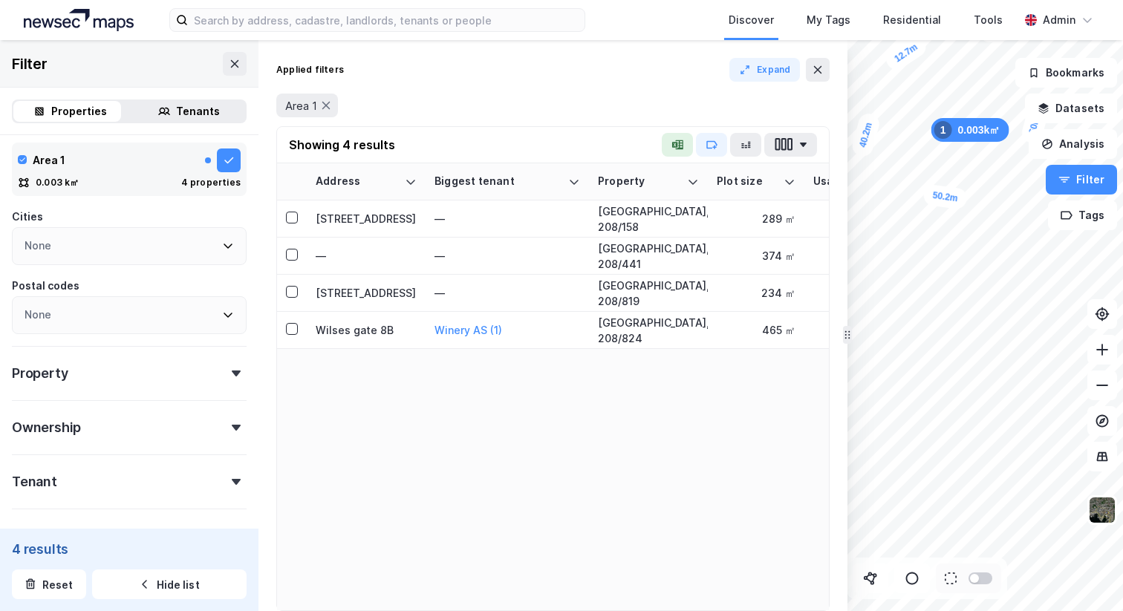
drag, startPoint x: 777, startPoint y: 214, endPoint x: 844, endPoint y: 206, distance: 66.6
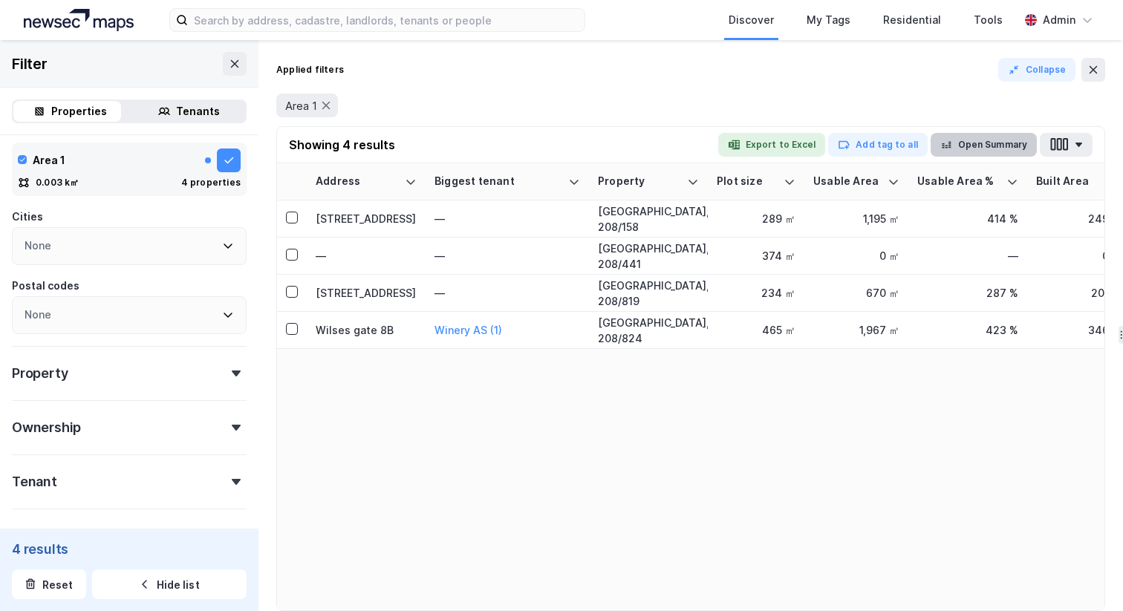
click at [985, 137] on button "Open Summary" at bounding box center [983, 145] width 106 height 24
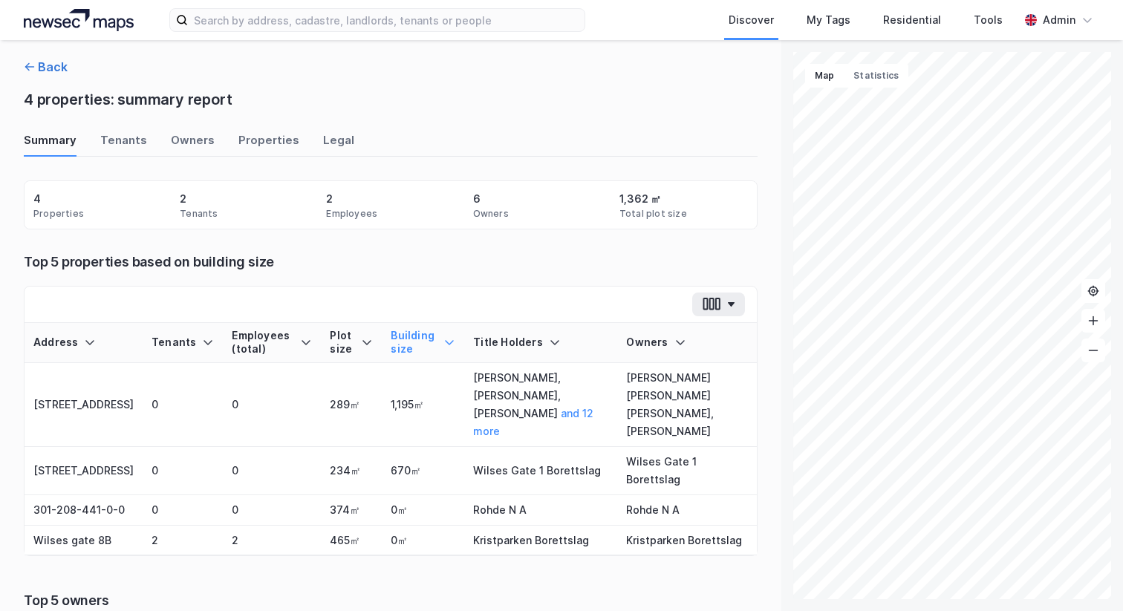
click at [49, 65] on button "Back" at bounding box center [46, 67] width 44 height 18
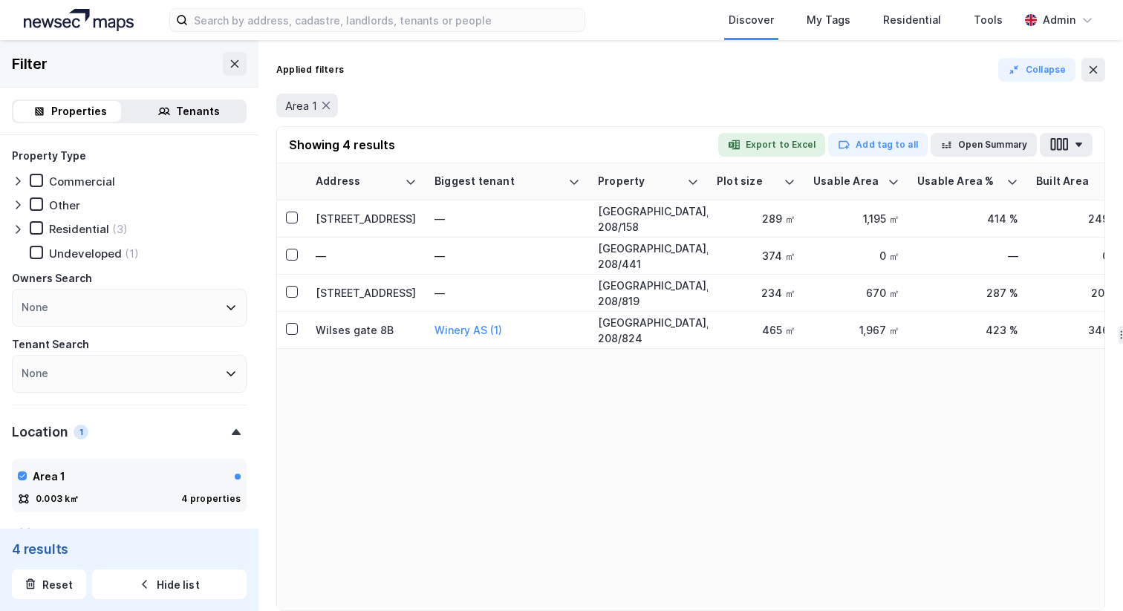
click at [74, 22] on img at bounding box center [79, 20] width 110 height 22
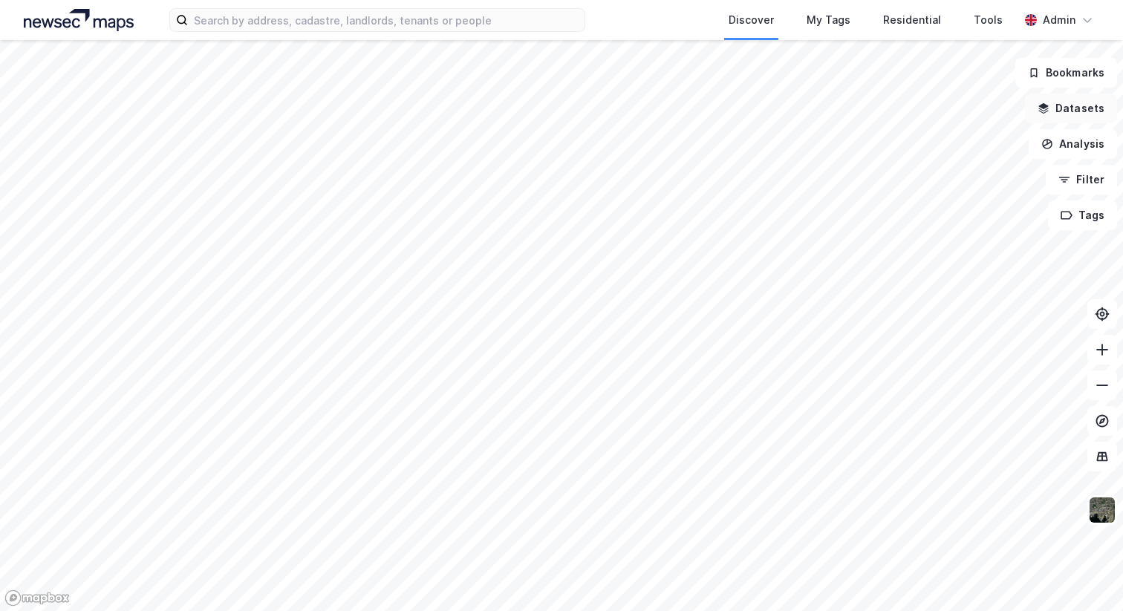
click at [1060, 111] on button "Datasets" at bounding box center [1071, 109] width 92 height 30
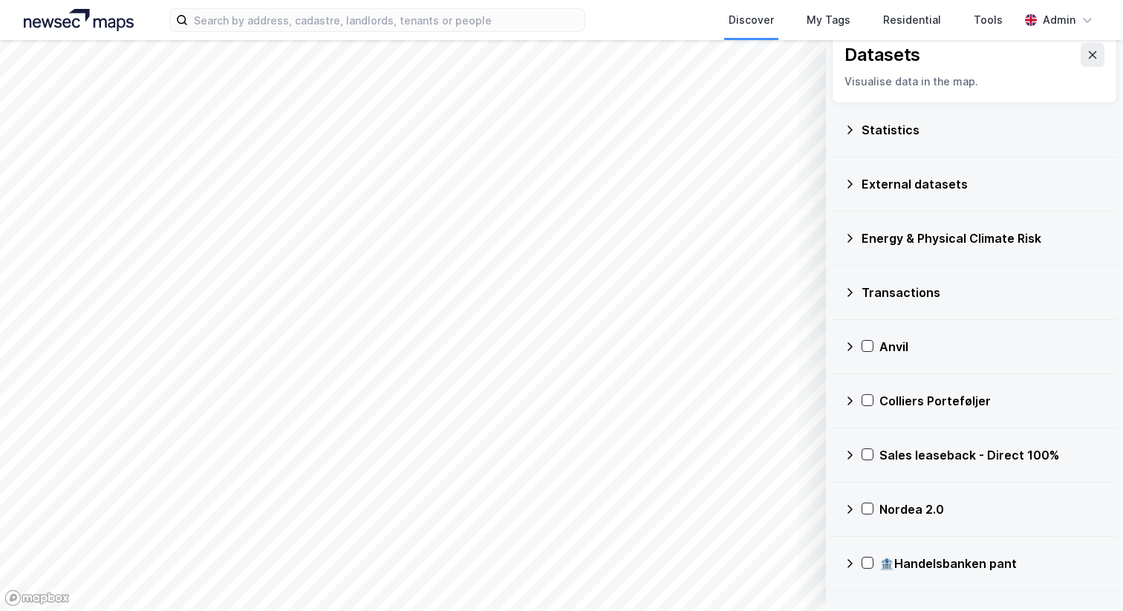
scroll to position [16, 0]
click at [910, 198] on div "External datasets" at bounding box center [974, 184] width 261 height 36
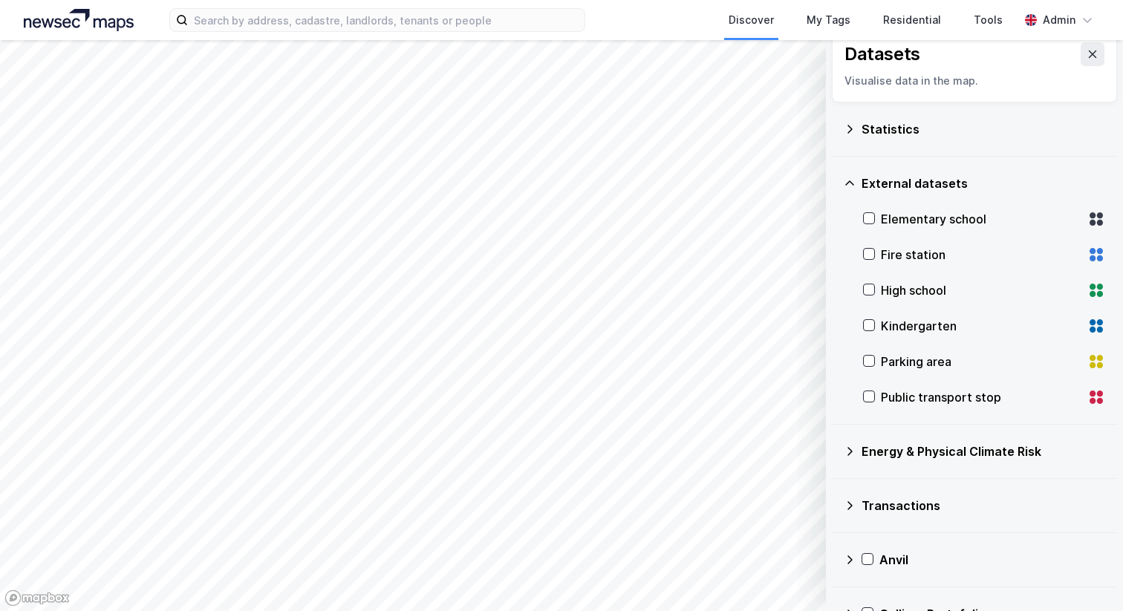
click at [907, 174] on div "External datasets" at bounding box center [974, 184] width 261 height 36
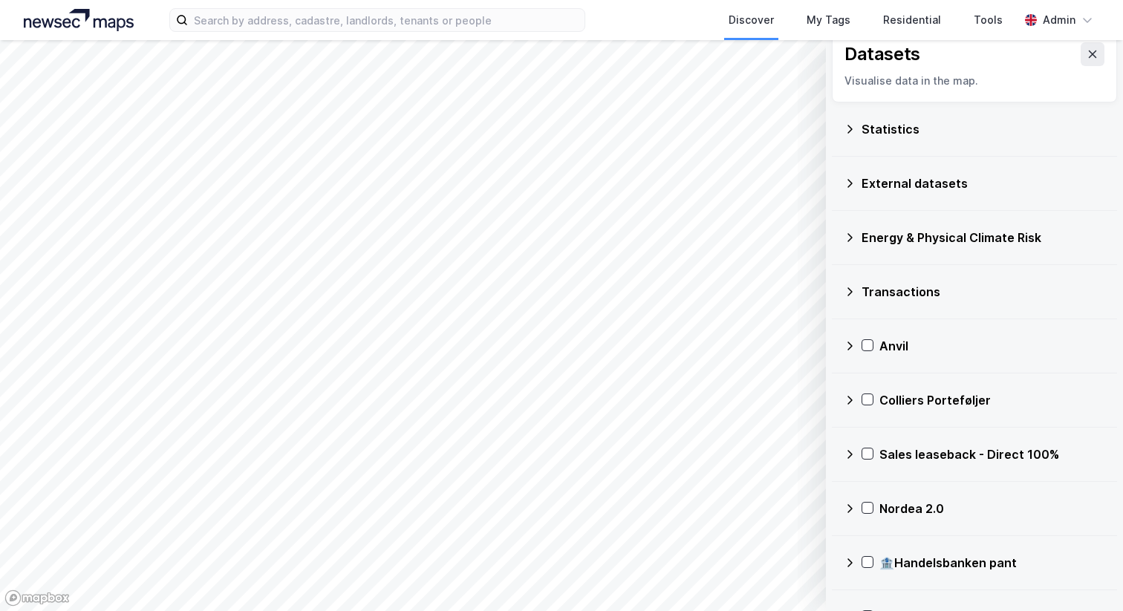
click at [902, 137] on div "Statistics" at bounding box center [983, 129] width 244 height 18
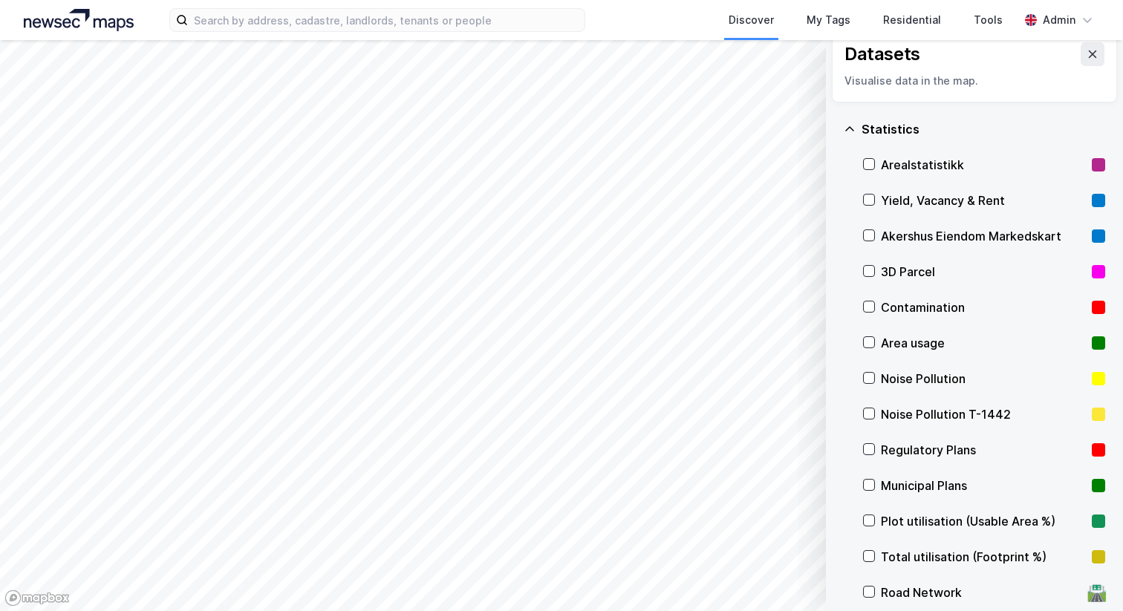
click at [929, 203] on div "Yield, Vacancy & Rent" at bounding box center [983, 201] width 205 height 18
click at [899, 342] on div "Area usage" at bounding box center [983, 343] width 205 height 18
click at [903, 198] on div "Yield, Vacancy & Rent" at bounding box center [983, 201] width 205 height 18
click at [899, 376] on div "Noise Pollution" at bounding box center [983, 379] width 205 height 18
click at [919, 413] on div "Noise Pollution T-1442" at bounding box center [983, 414] width 205 height 18
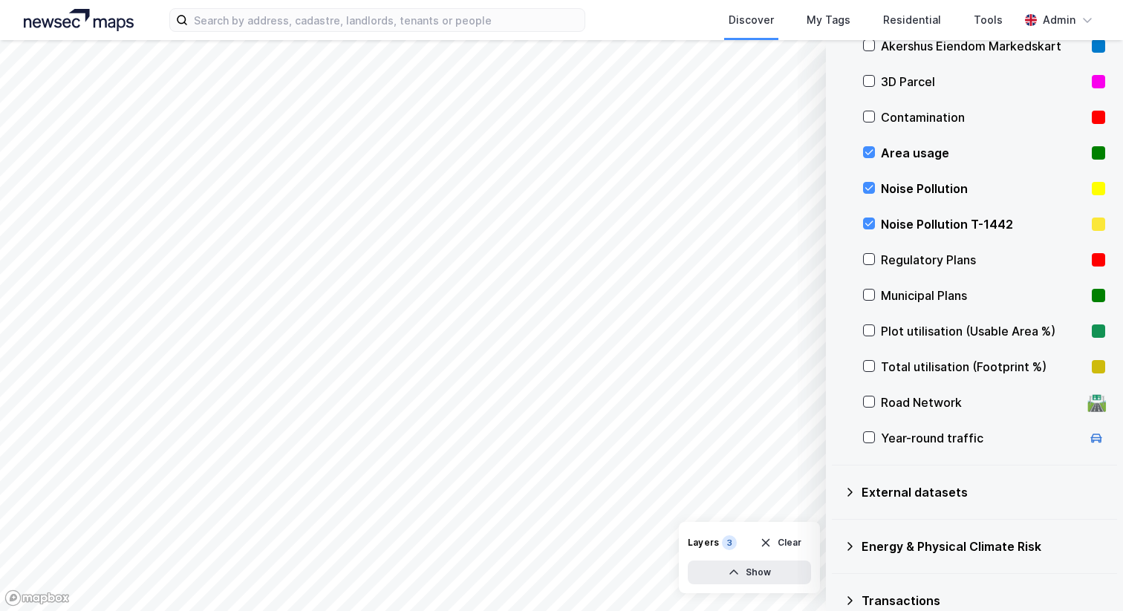
scroll to position [323, 0]
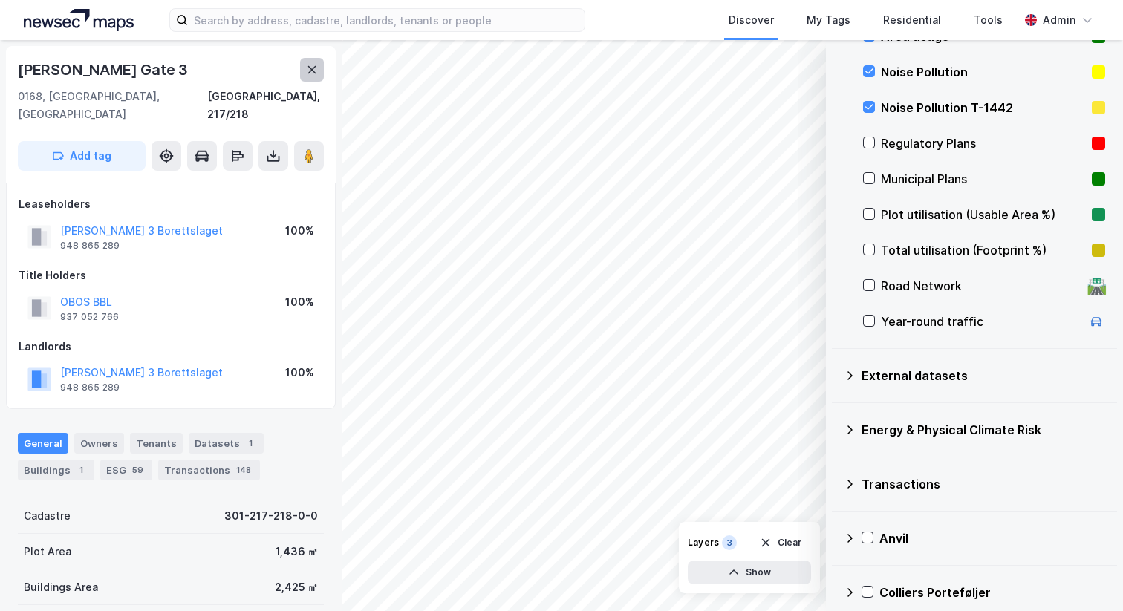
click at [316, 74] on icon at bounding box center [312, 70] width 12 height 12
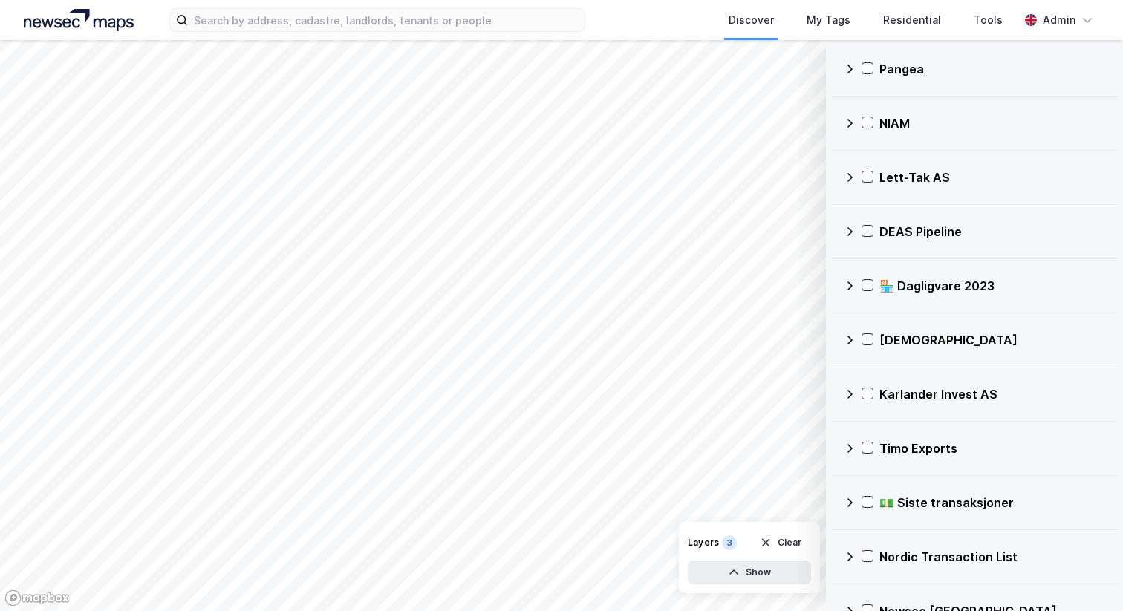
scroll to position [1070, 0]
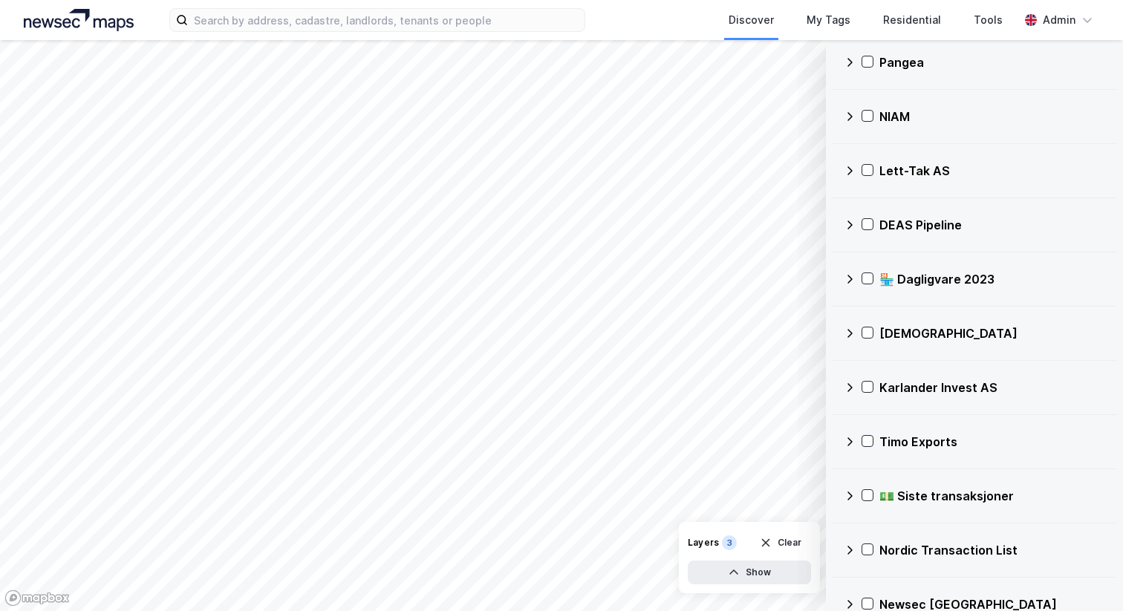
click at [848, 282] on icon at bounding box center [849, 279] width 5 height 9
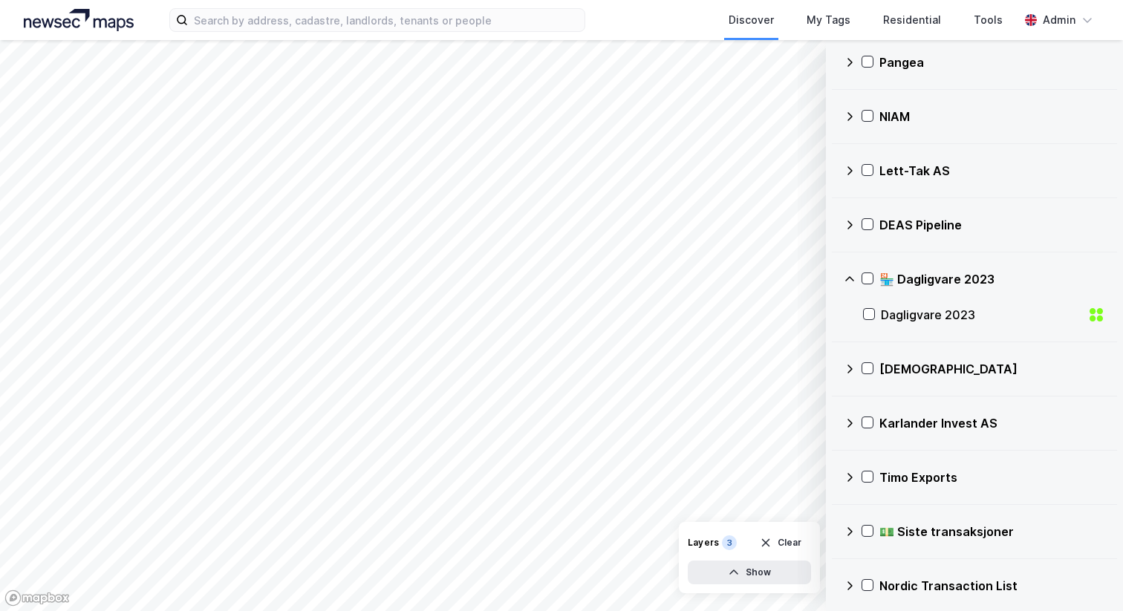
click at [852, 276] on icon at bounding box center [850, 279] width 12 height 12
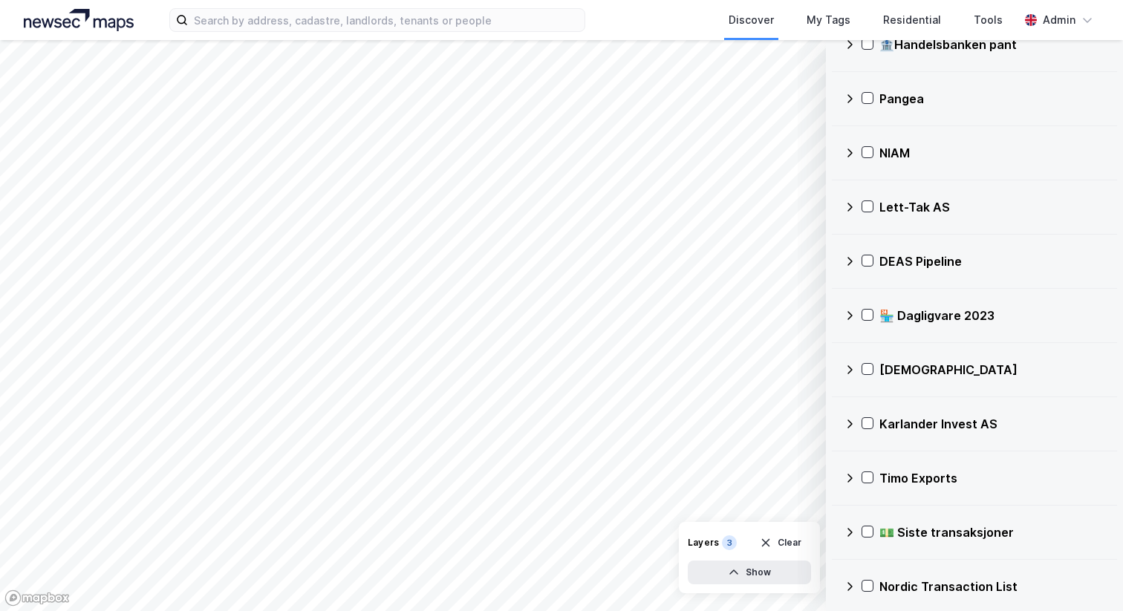
scroll to position [1029, 0]
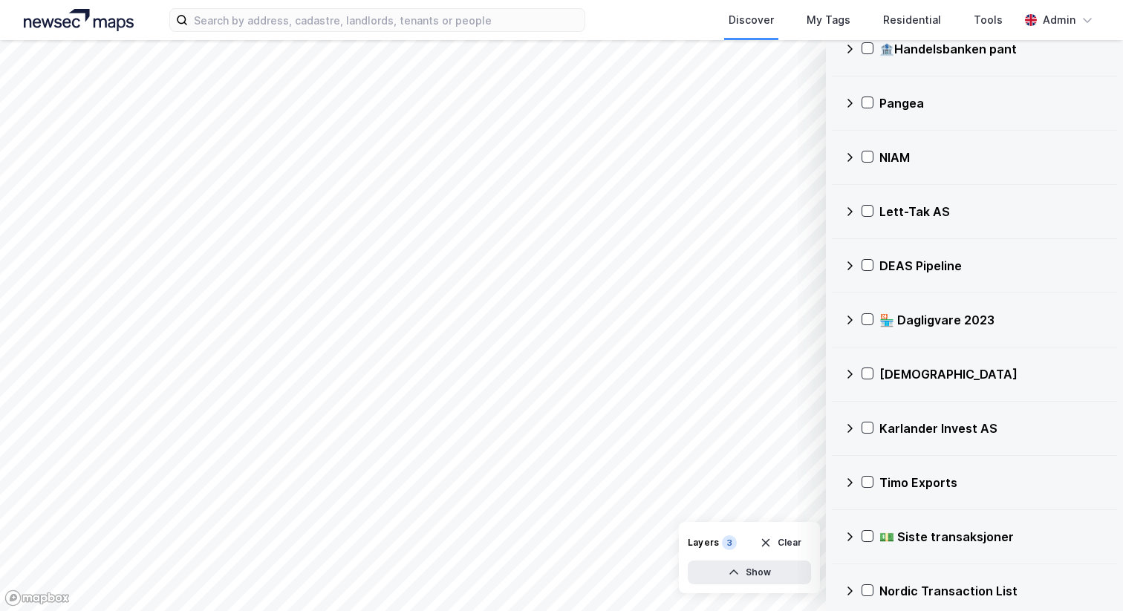
click at [848, 327] on div "🏪 Dagligvare 2023" at bounding box center [974, 320] width 261 height 36
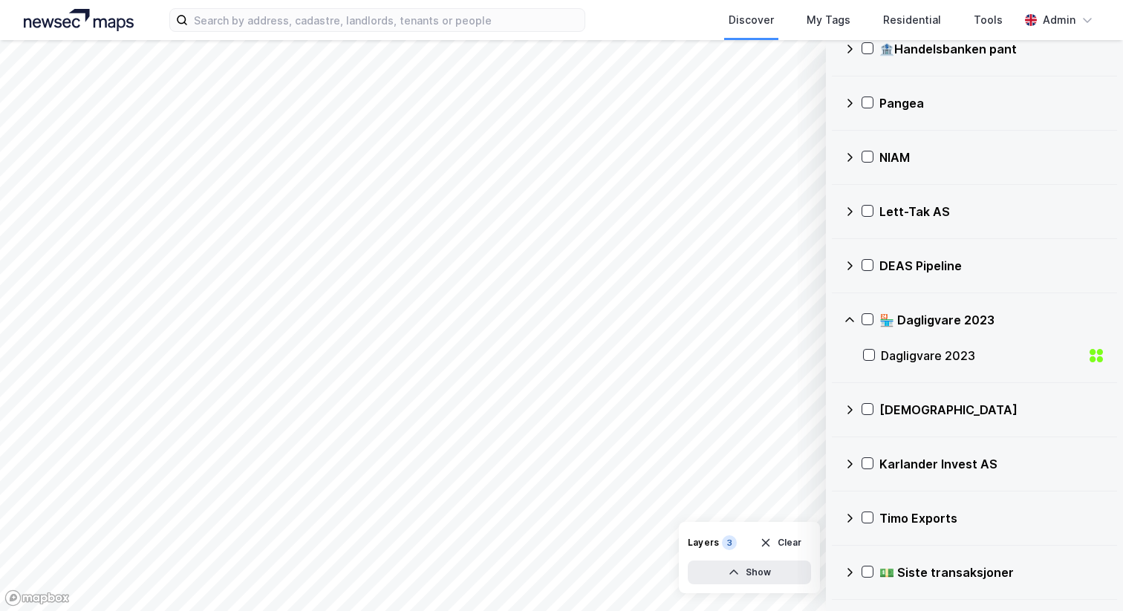
click at [848, 327] on div "🏪 Dagligvare 2023" at bounding box center [974, 320] width 261 height 36
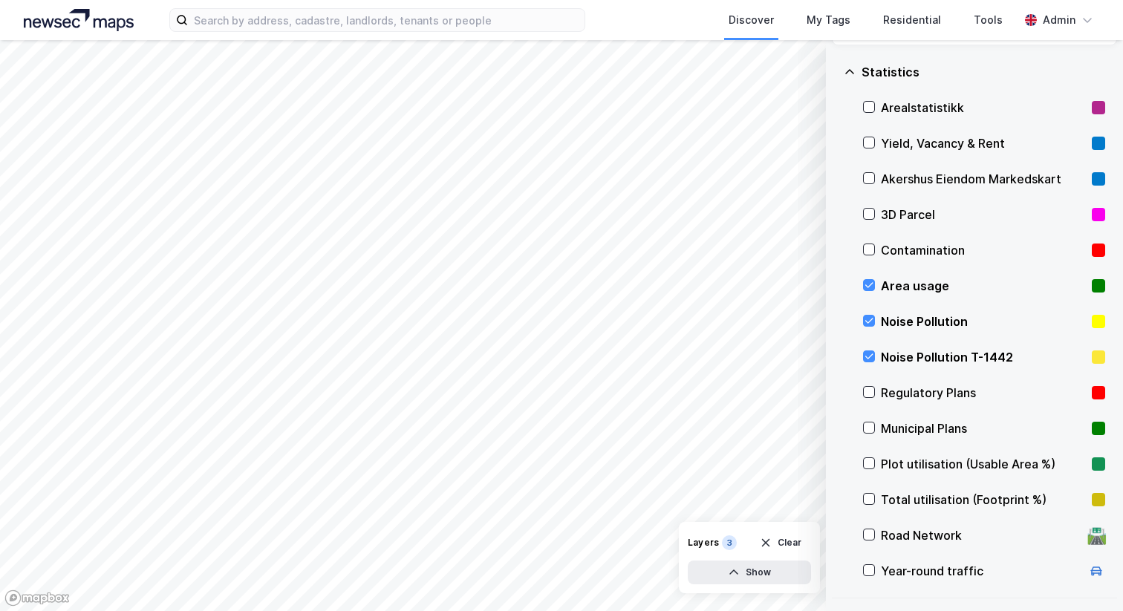
scroll to position [0, 0]
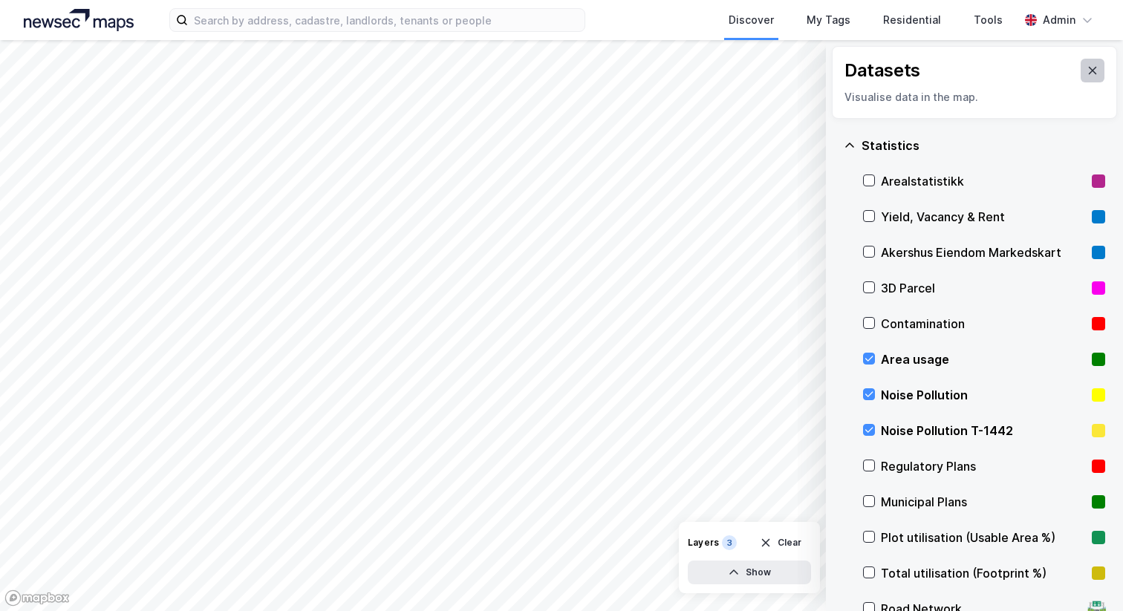
click at [1086, 65] on icon at bounding box center [1092, 71] width 12 height 12
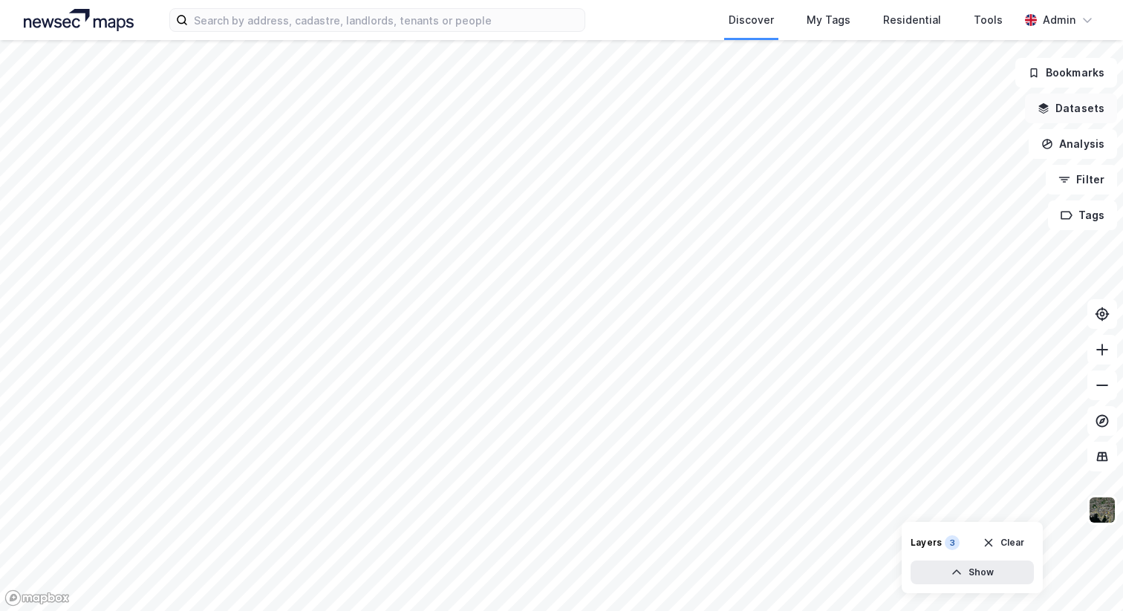
click at [1067, 105] on button "Datasets" at bounding box center [1071, 109] width 92 height 30
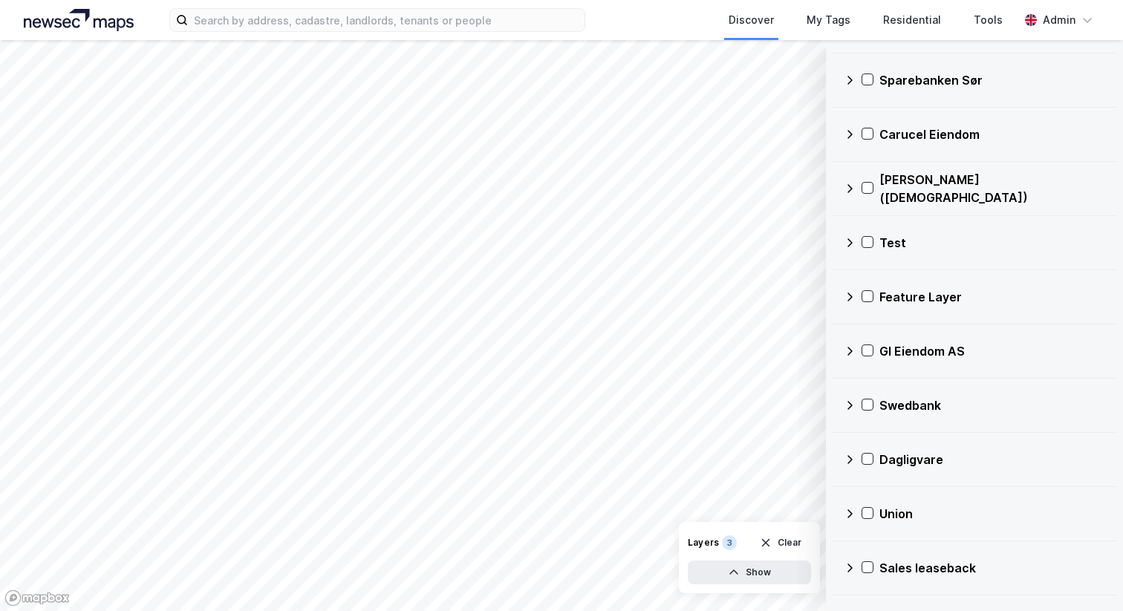
scroll to position [2136, 0]
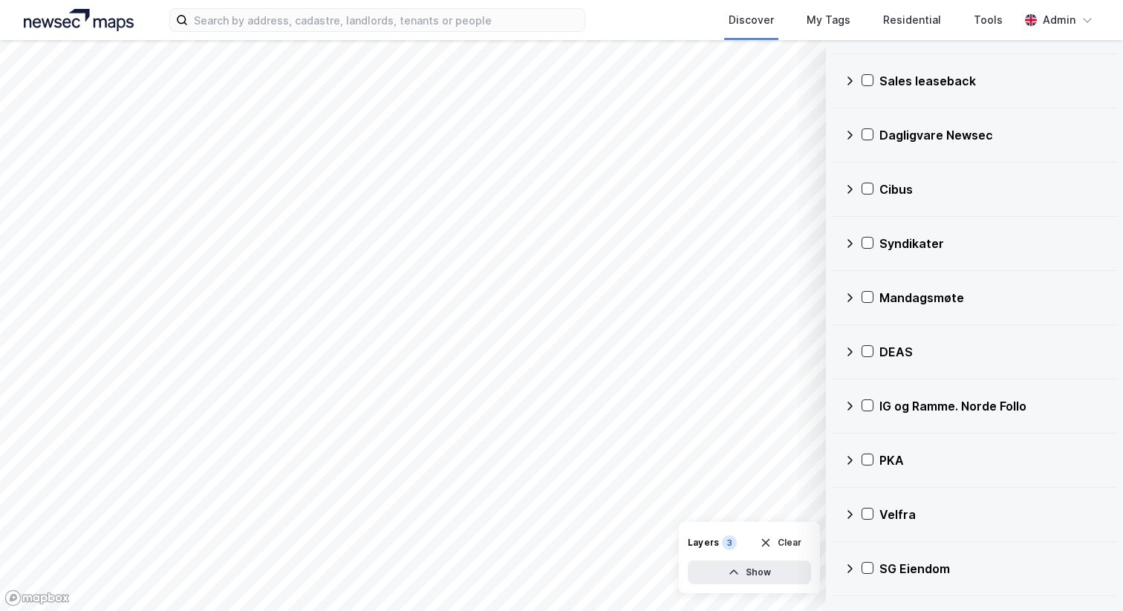
click at [952, 406] on div "IG og Ramme. Norde Follo" at bounding box center [992, 406] width 226 height 18
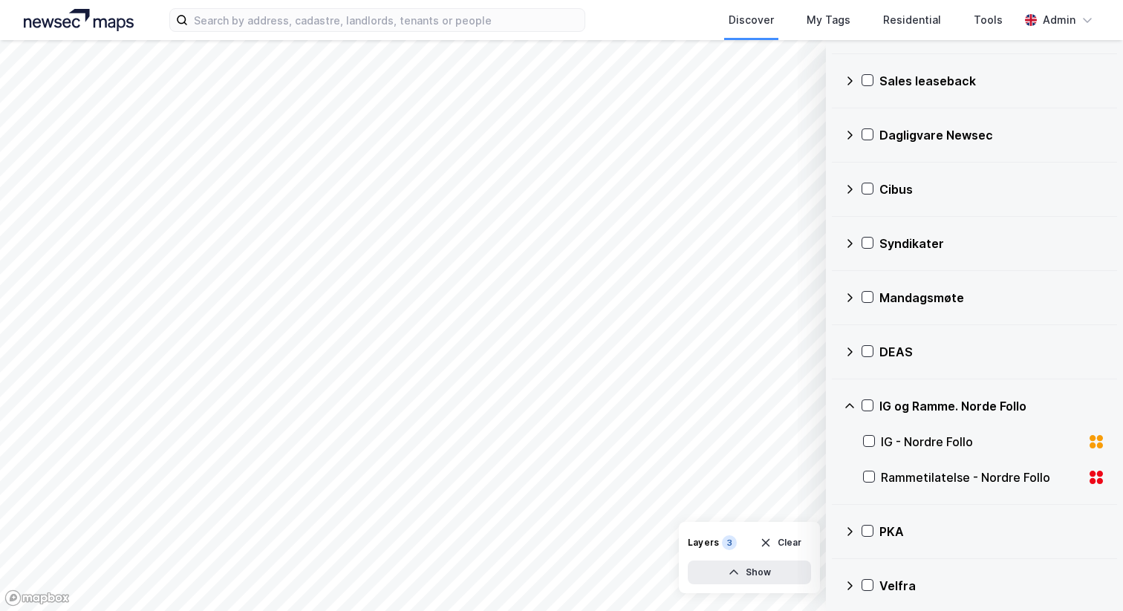
click at [927, 345] on div "DEAS" at bounding box center [992, 352] width 226 height 18
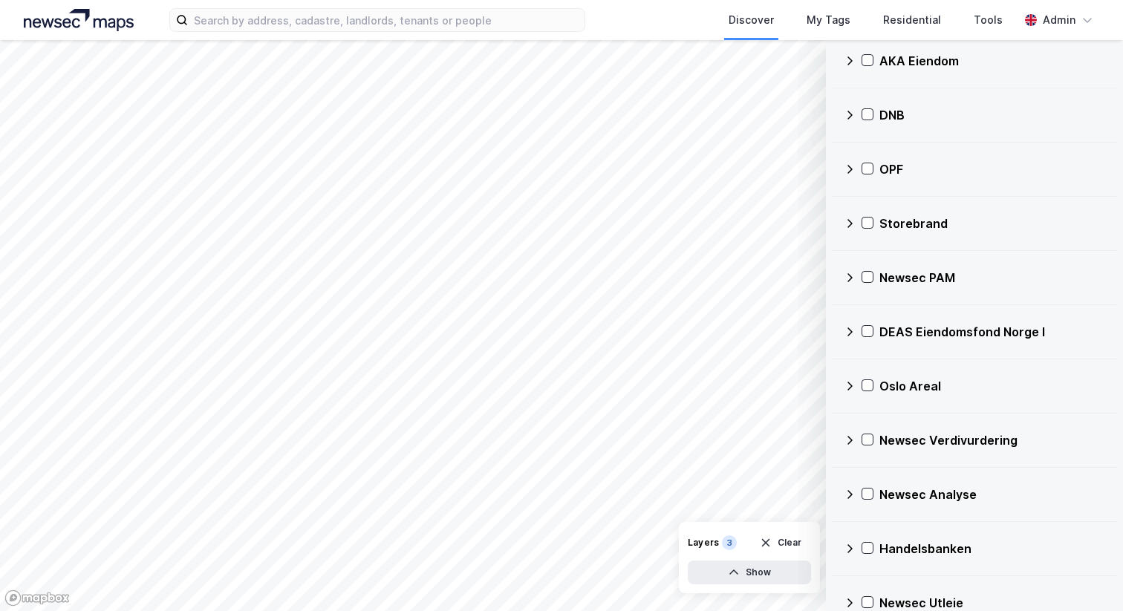
scroll to position [4780, 0]
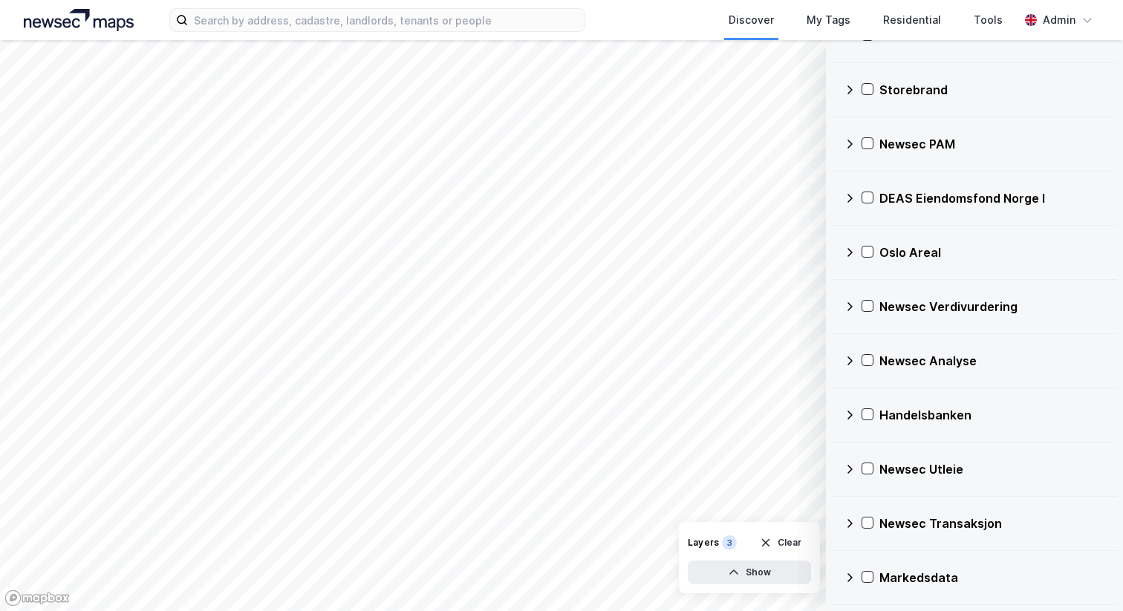
click at [913, 392] on div "Handelsbanken" at bounding box center [974, 415] width 285 height 54
click at [903, 417] on div "Handelsbanken" at bounding box center [992, 415] width 226 height 18
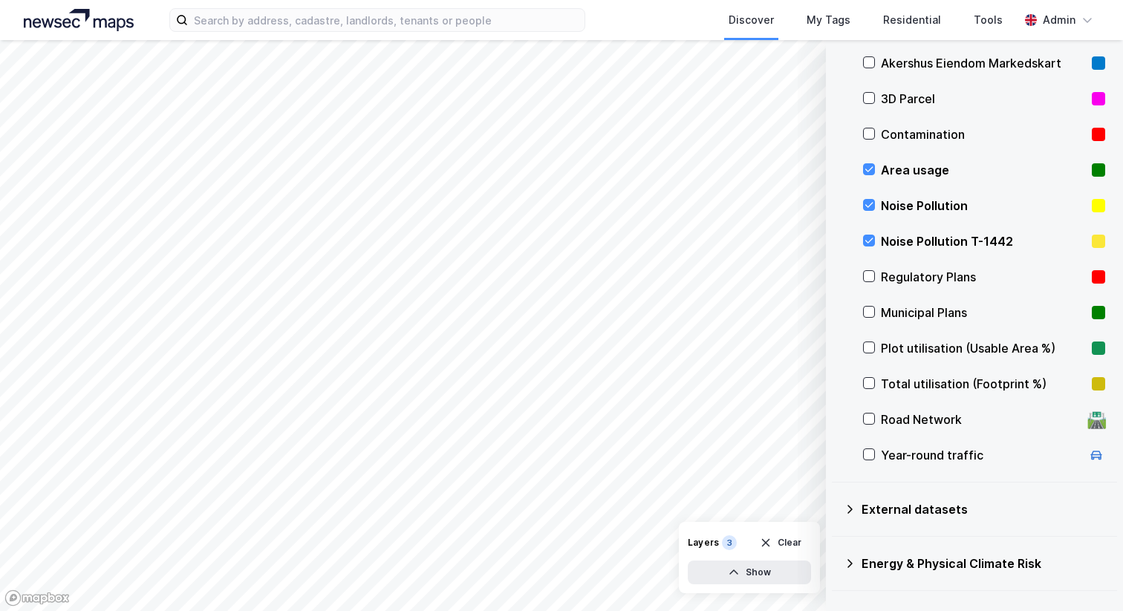
scroll to position [0, 0]
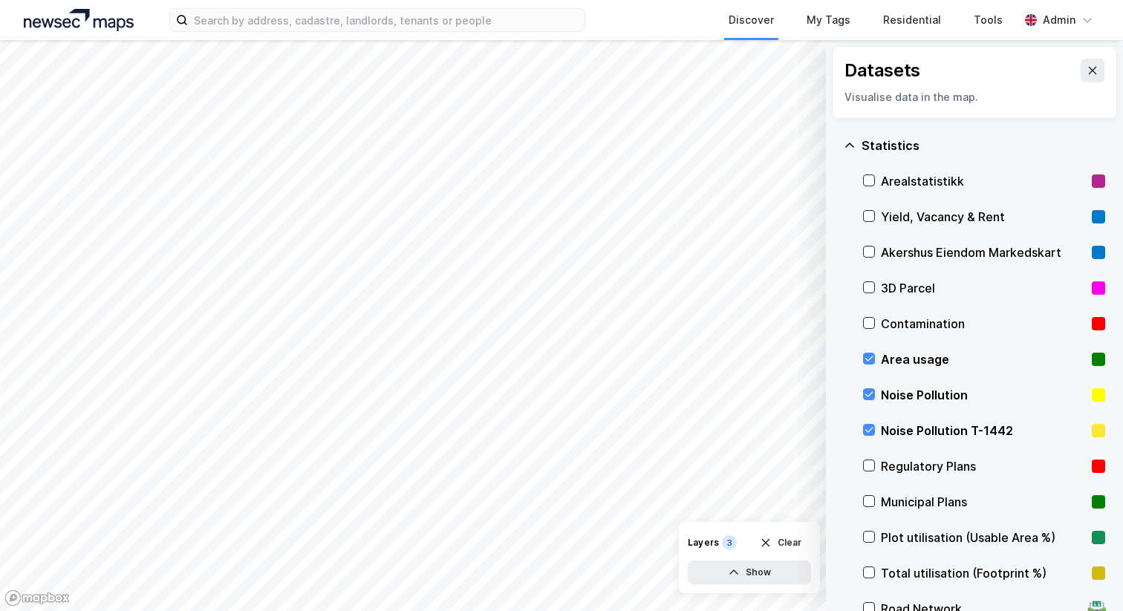
click at [936, 219] on div "Yield, Vacancy & Rent" at bounding box center [983, 217] width 205 height 18
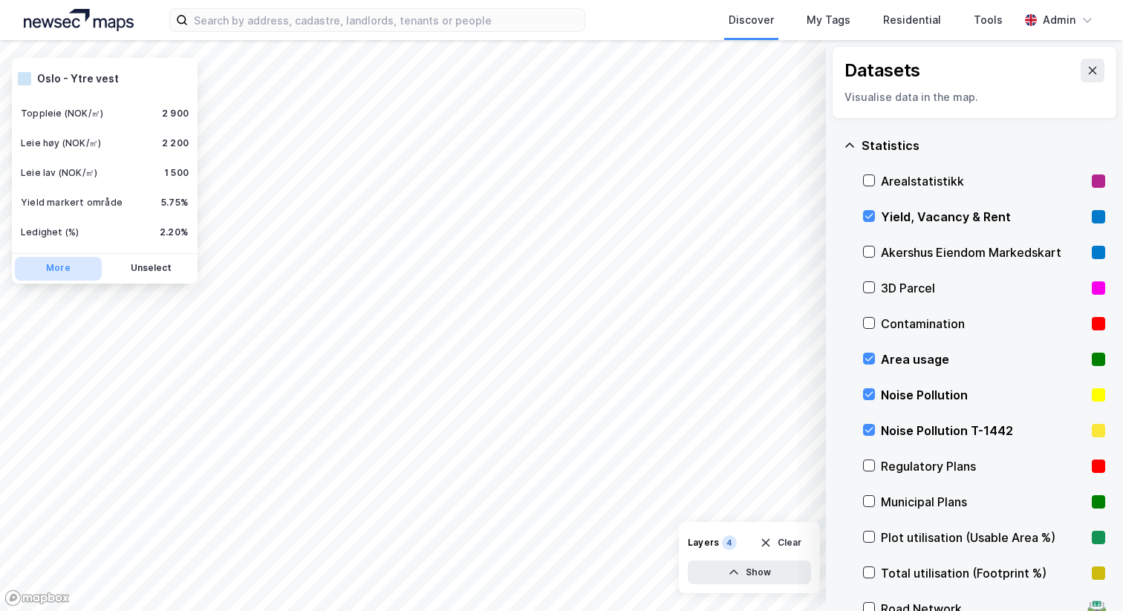
click at [69, 265] on button "More" at bounding box center [58, 269] width 87 height 24
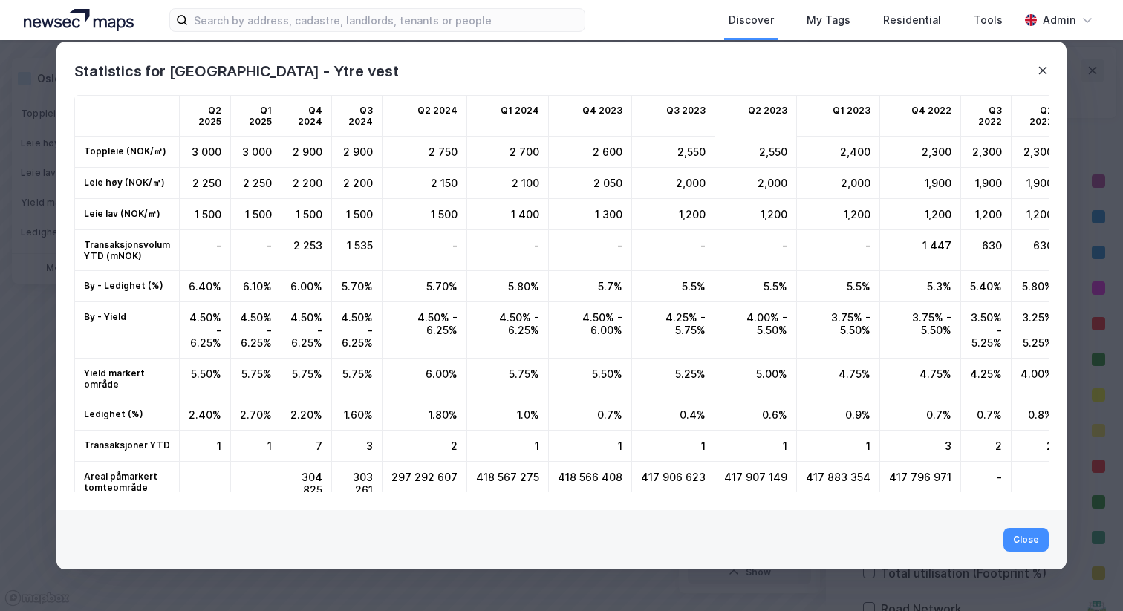
click at [1048, 69] on icon at bounding box center [1043, 71] width 12 height 12
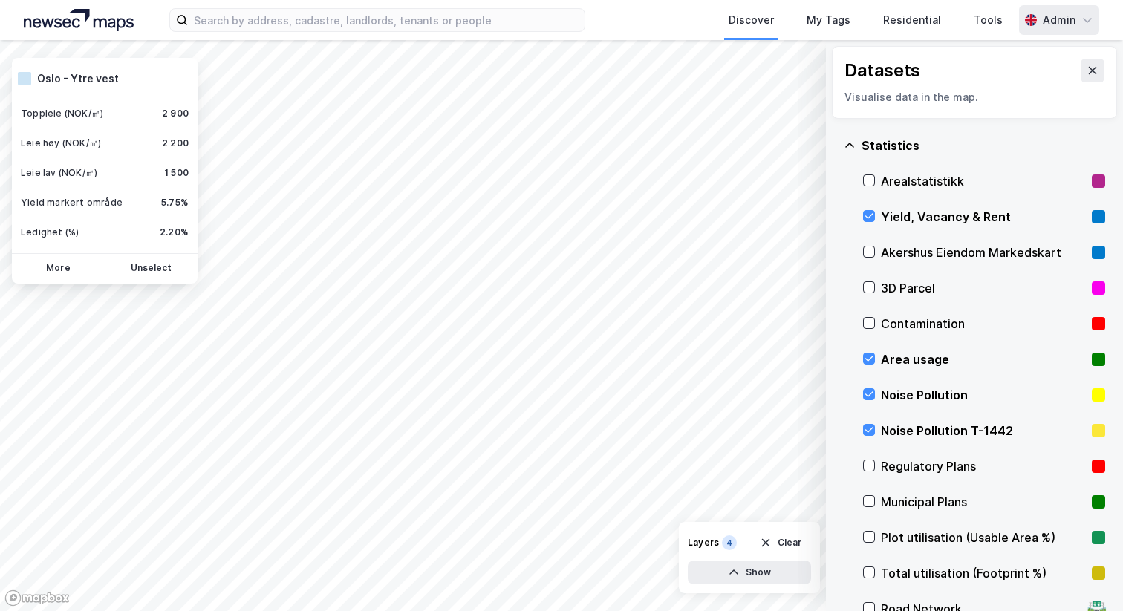
click at [1056, 21] on div "Admin" at bounding box center [1059, 20] width 33 height 18
click at [688, 7] on div "Discover My Tags Residential Tools" at bounding box center [837, 20] width 362 height 40
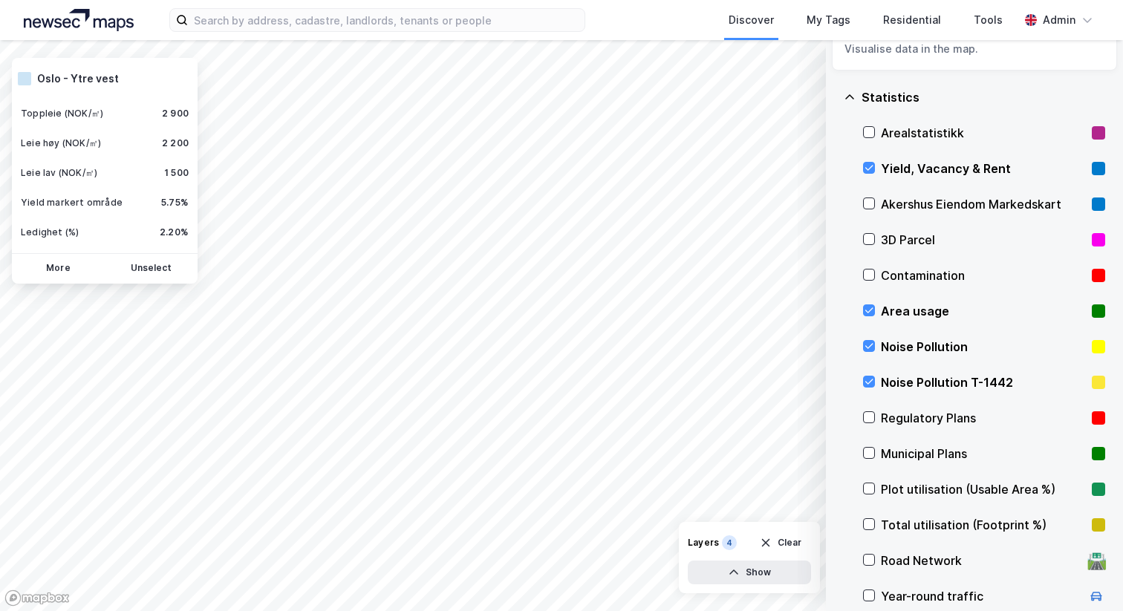
scroll to position [76, 0]
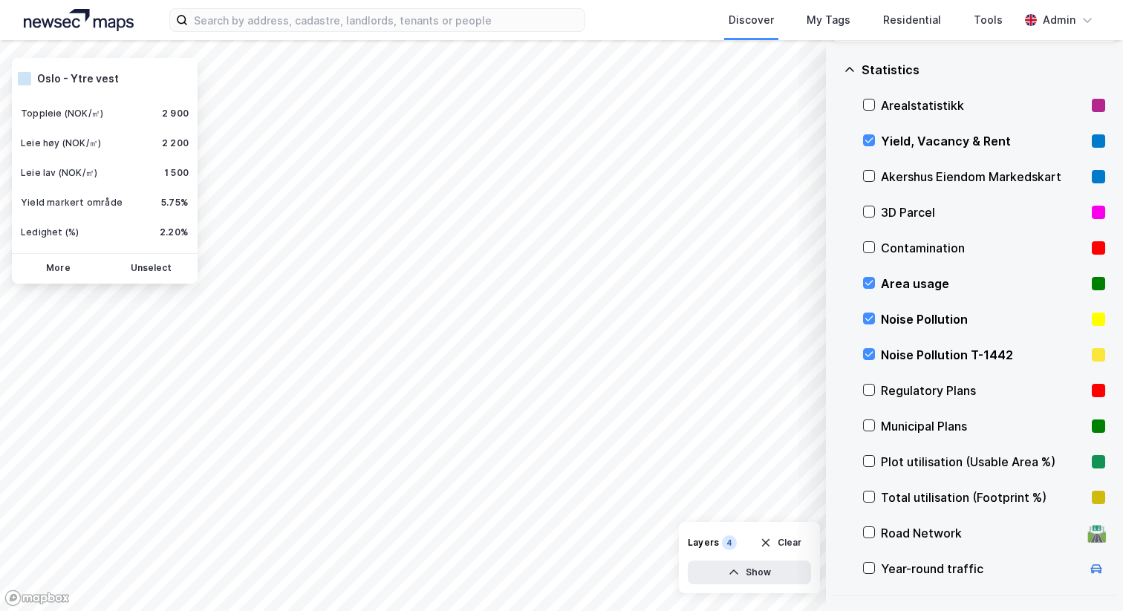
click at [944, 97] on div "Arealstatistikk" at bounding box center [983, 106] width 205 height 18
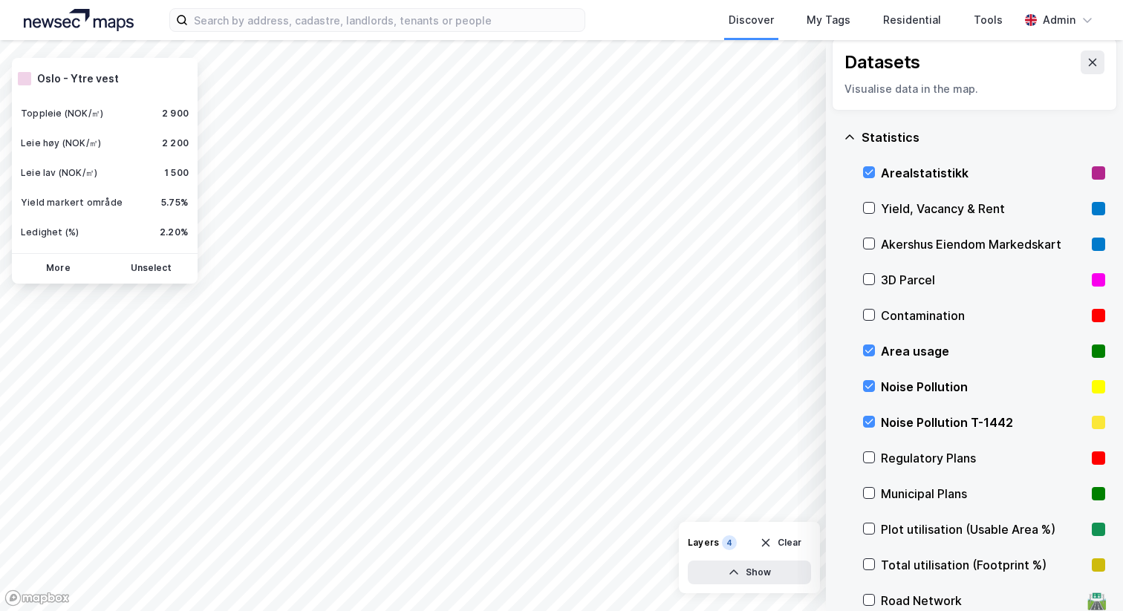
scroll to position [0, 0]
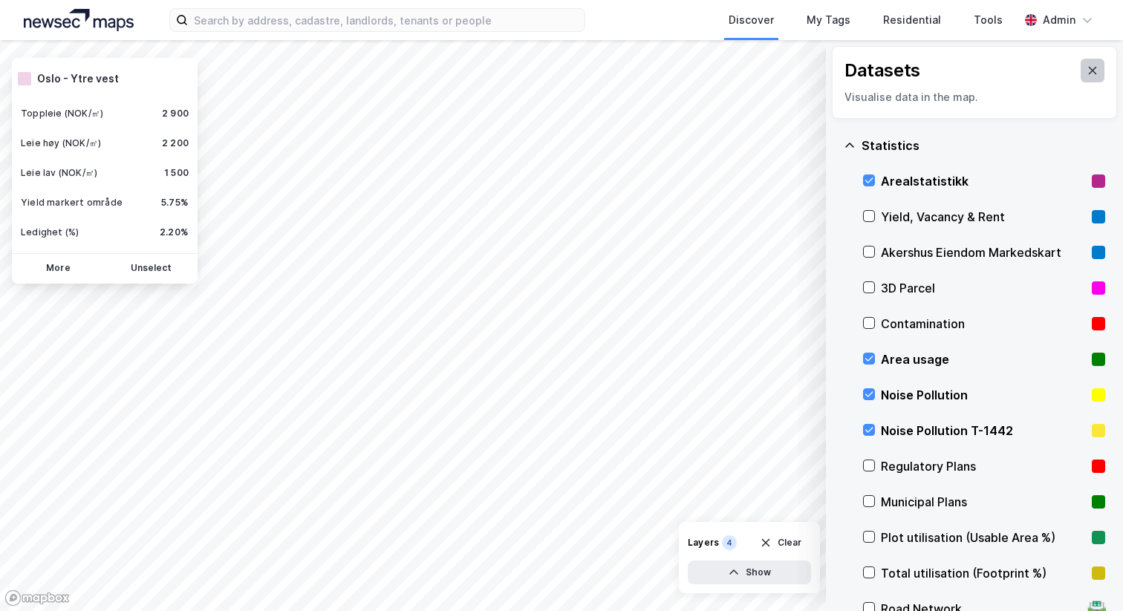
click at [1089, 72] on icon at bounding box center [1093, 70] width 8 height 7
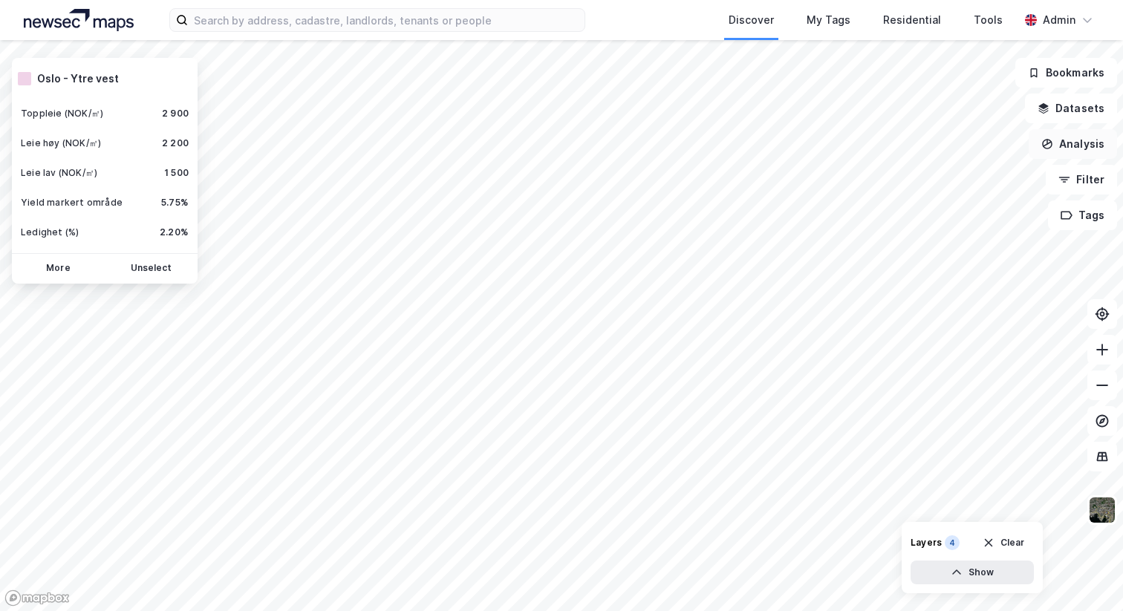
click at [1083, 149] on button "Analysis" at bounding box center [1072, 144] width 88 height 30
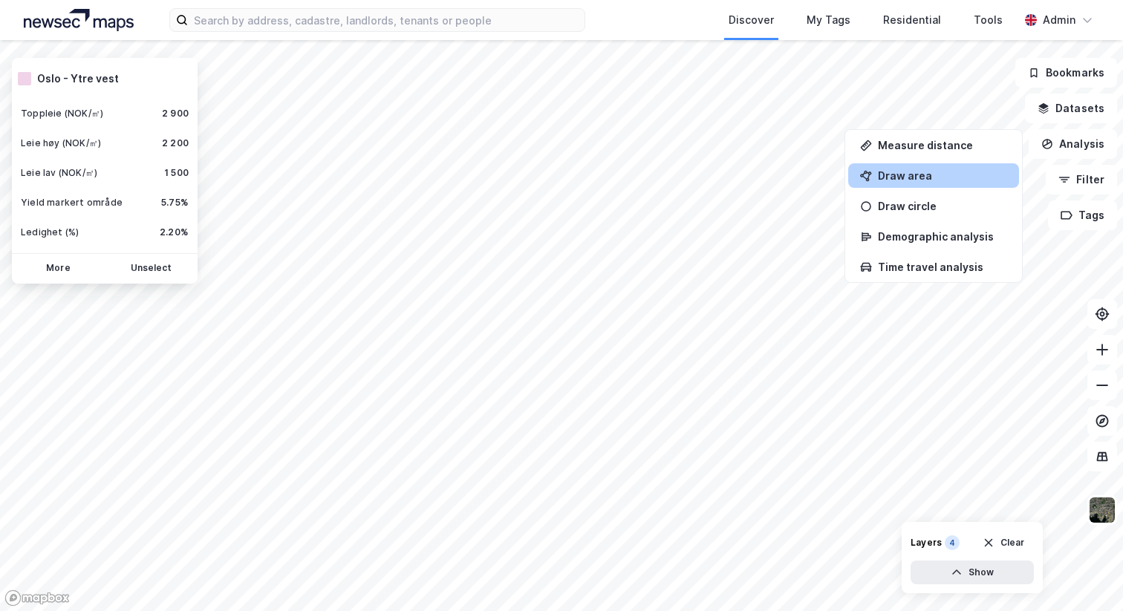
click at [937, 172] on div "Draw area" at bounding box center [942, 175] width 129 height 13
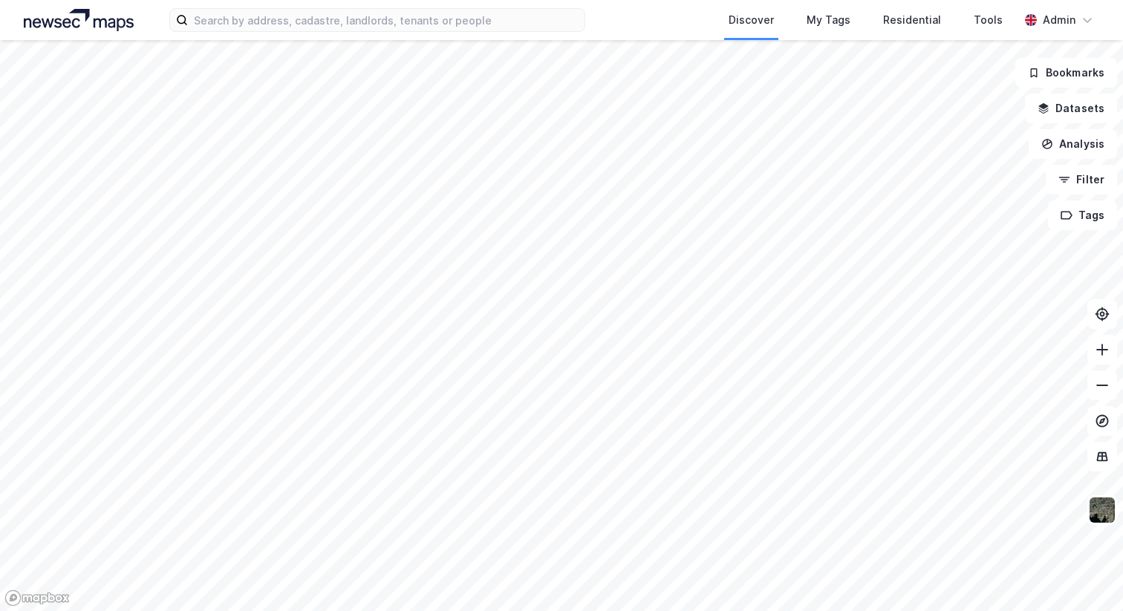
click at [1076, 140] on div at bounding box center [561, 305] width 1123 height 611
click at [1051, 143] on icon "button" at bounding box center [1047, 144] width 9 height 6
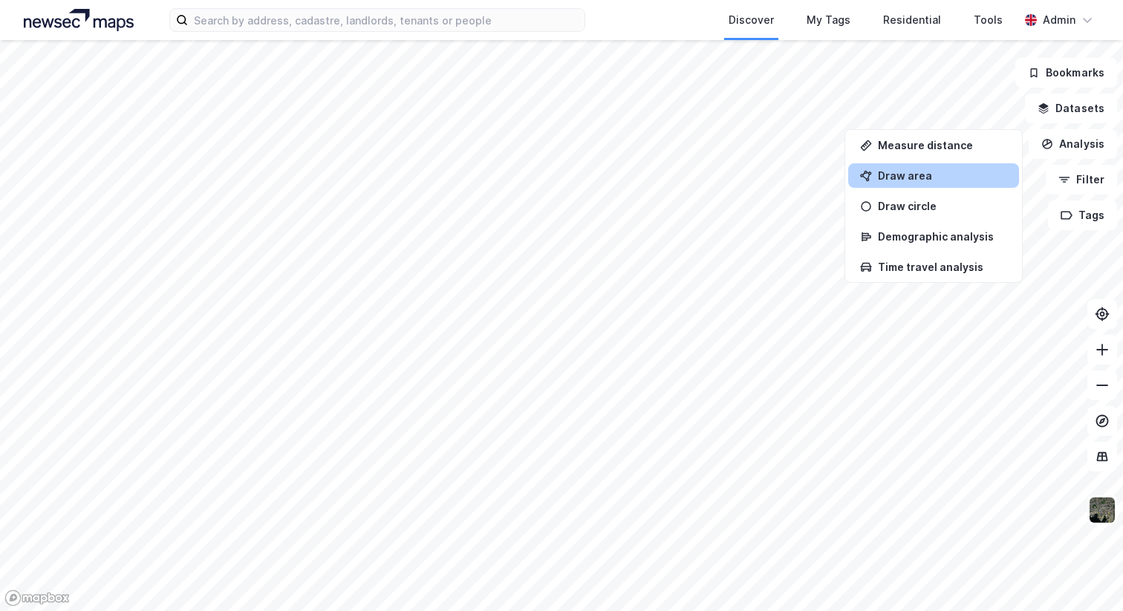
click at [896, 169] on div "Draw area" at bounding box center [933, 175] width 171 height 25
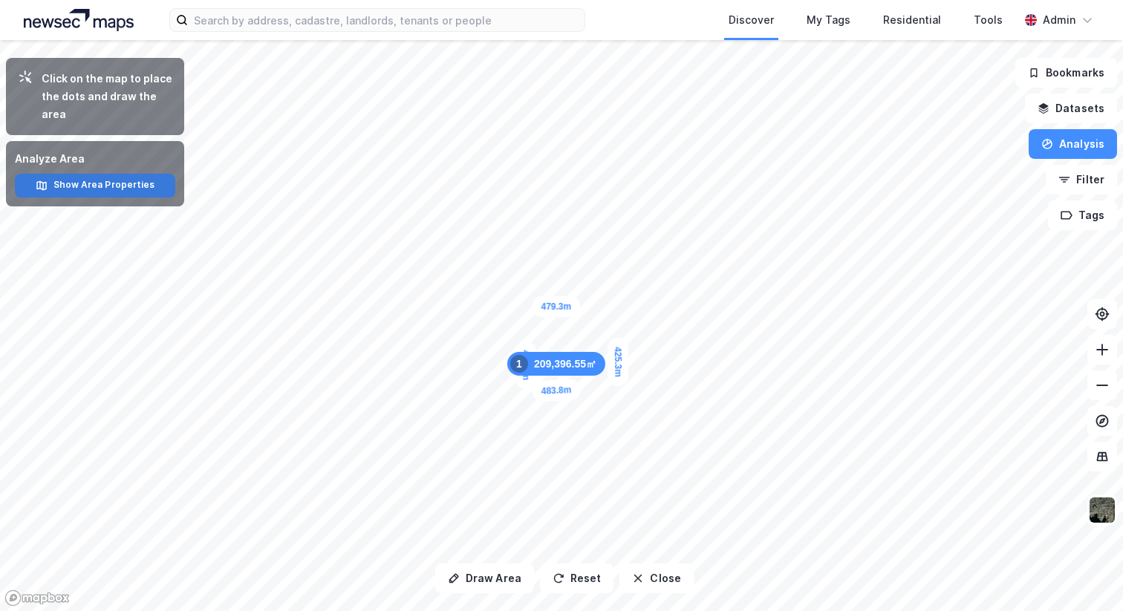
click at [140, 183] on button "Show Area Properties" at bounding box center [95, 186] width 160 height 24
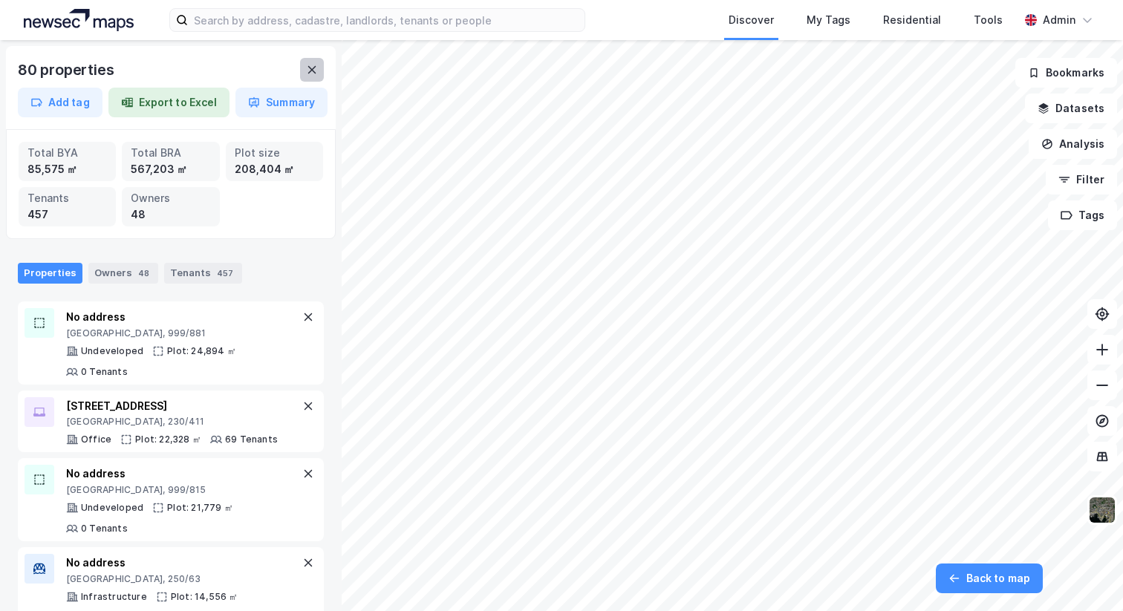
click at [309, 68] on icon at bounding box center [312, 70] width 12 height 12
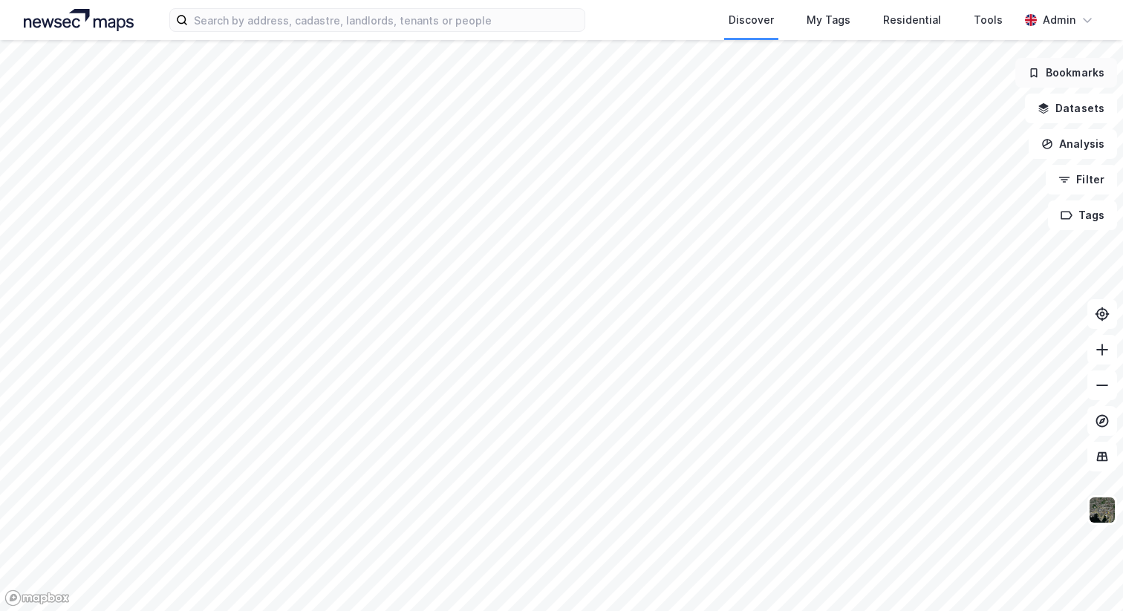
click at [1075, 72] on button "Bookmarks" at bounding box center [1066, 73] width 102 height 30
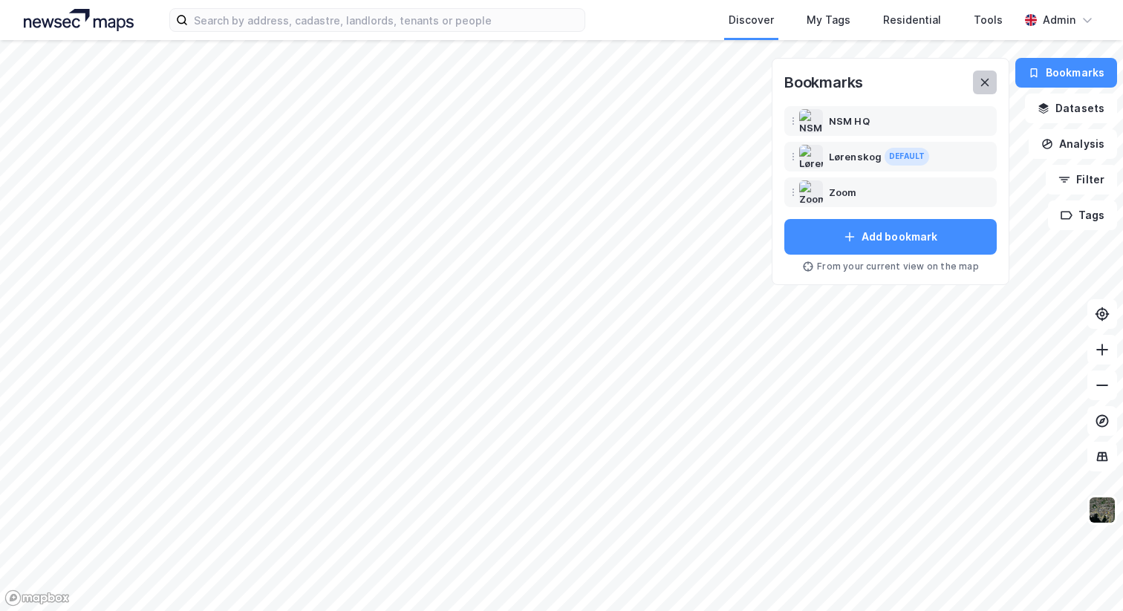
click at [985, 75] on button at bounding box center [985, 83] width 24 height 24
